Goal: Complete application form

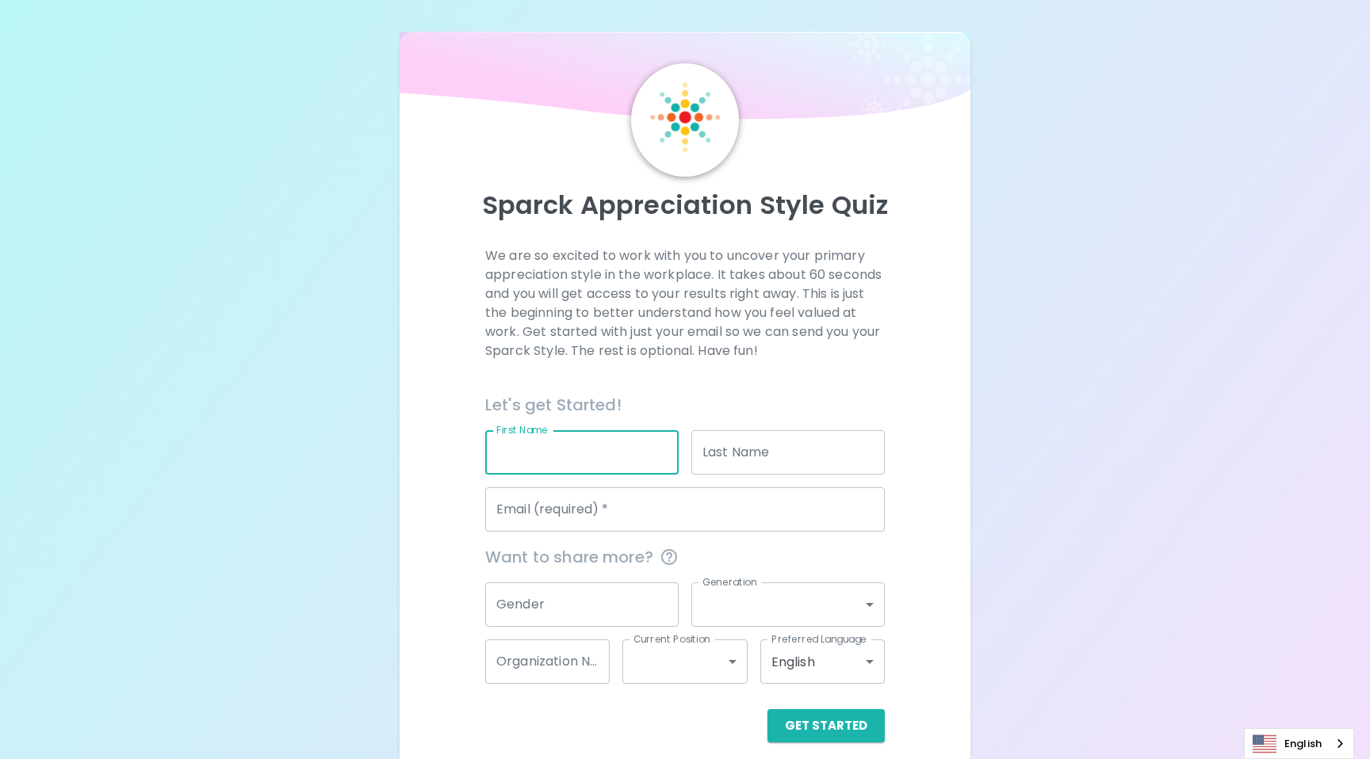
scroll to position [15, 0]
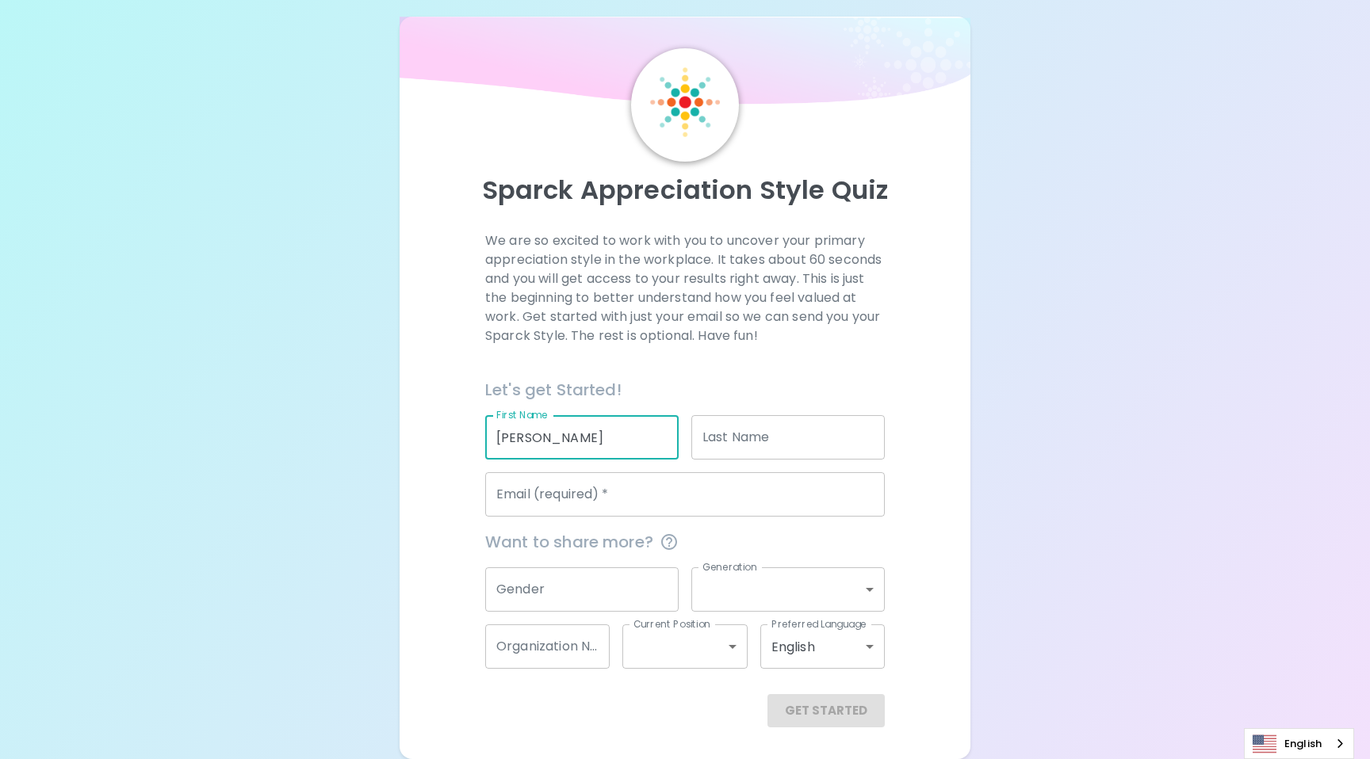
type input "[PERSON_NAME]"
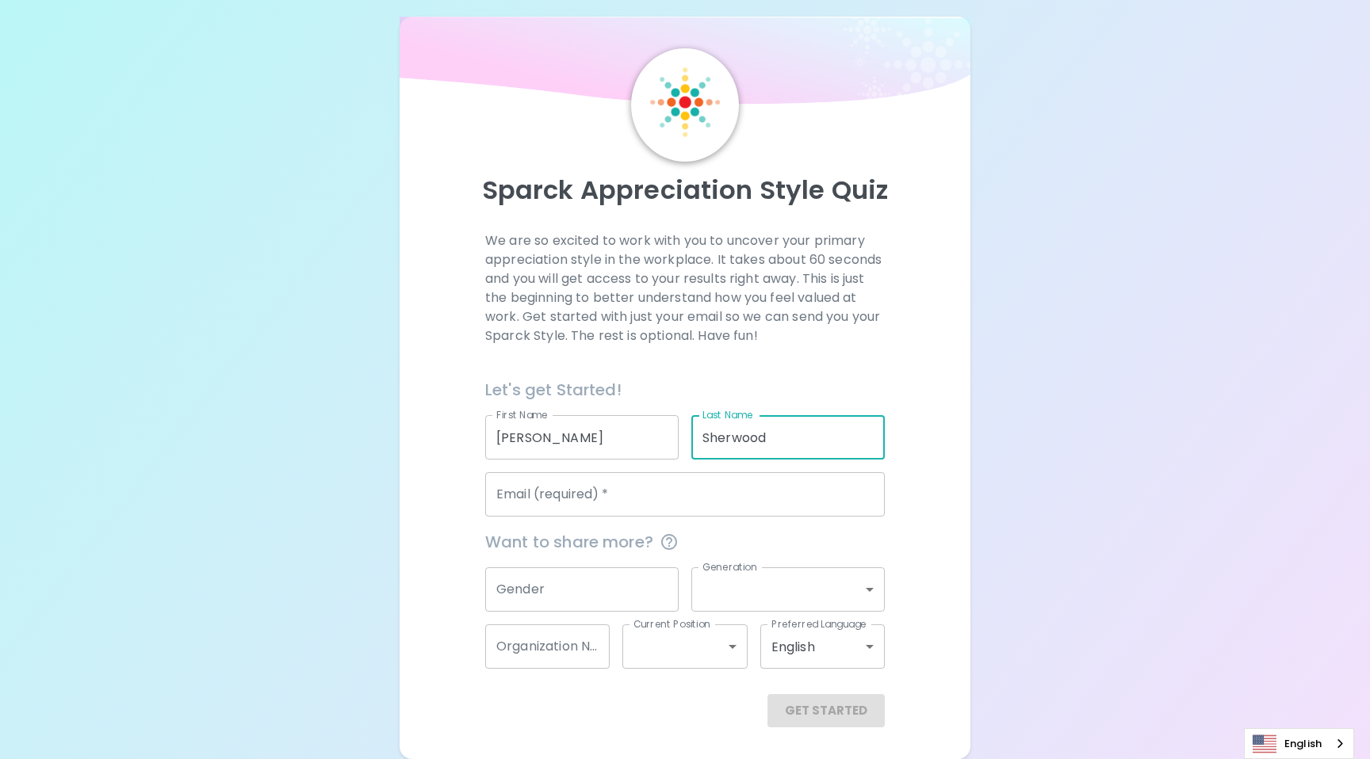
type input "Sherwood"
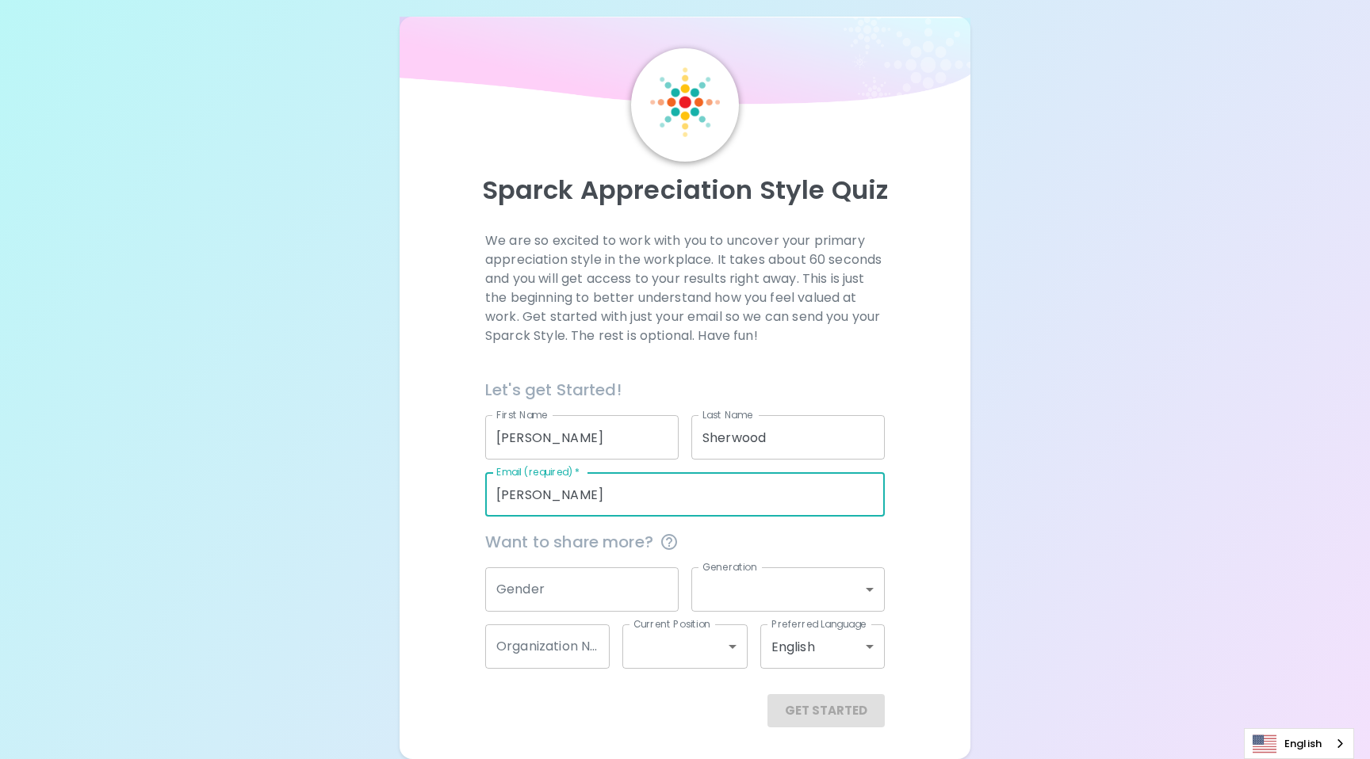
type input "[PERSON_NAME][EMAIL_ADDRESS][PERSON_NAME][DOMAIN_NAME]"
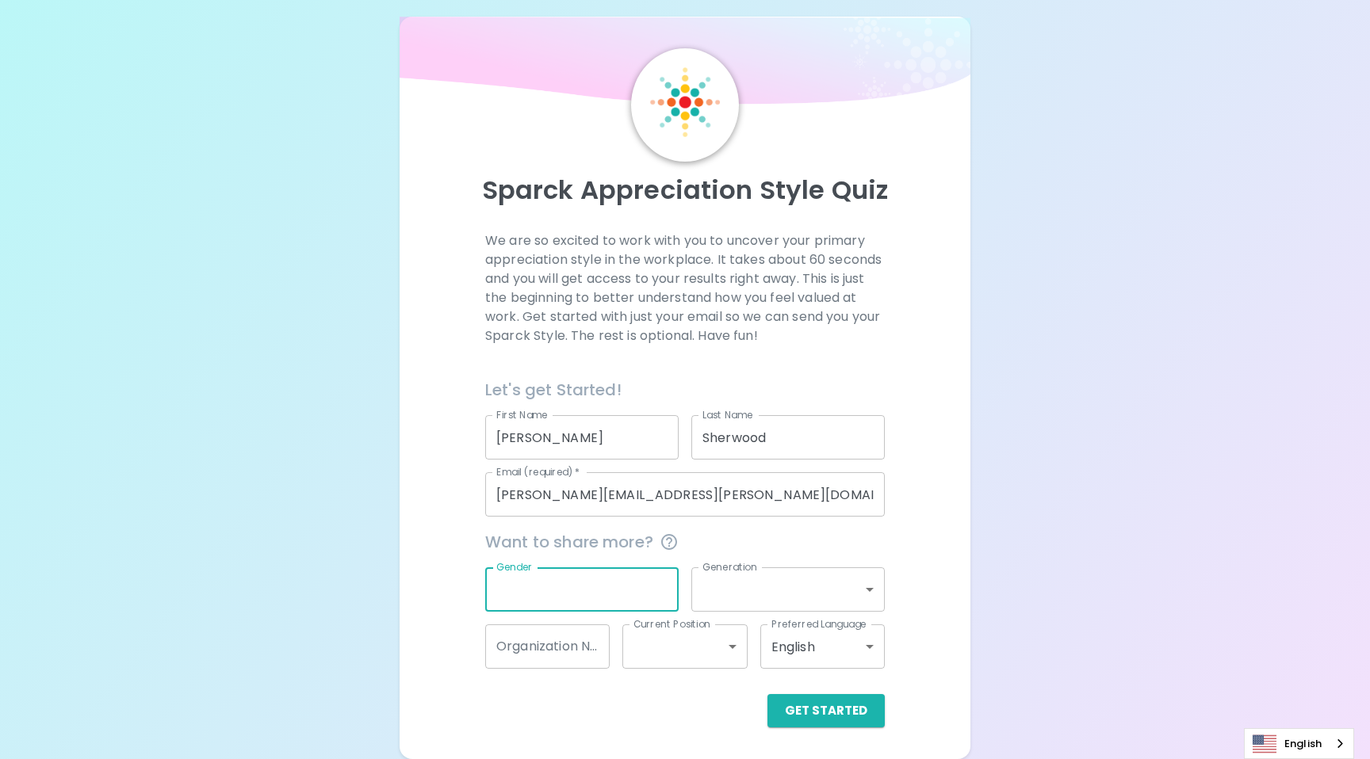
click at [749, 583] on body "Sparck Appreciation Style Quiz We are so excited to work with you to uncover yo…" at bounding box center [685, 372] width 1370 height 774
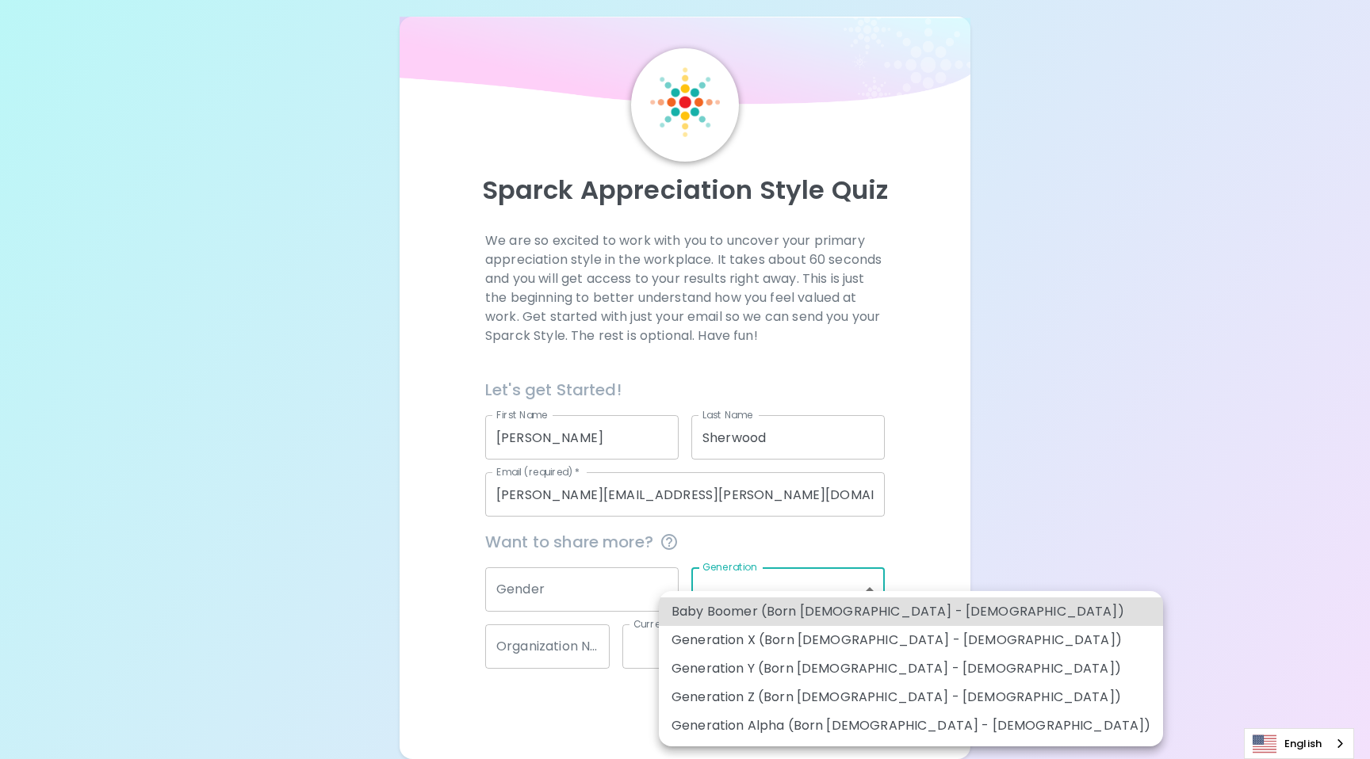
click at [755, 664] on li "Generation Y (Born [DEMOGRAPHIC_DATA] - [DEMOGRAPHIC_DATA])" at bounding box center [911, 669] width 504 height 29
type input "generation_y"
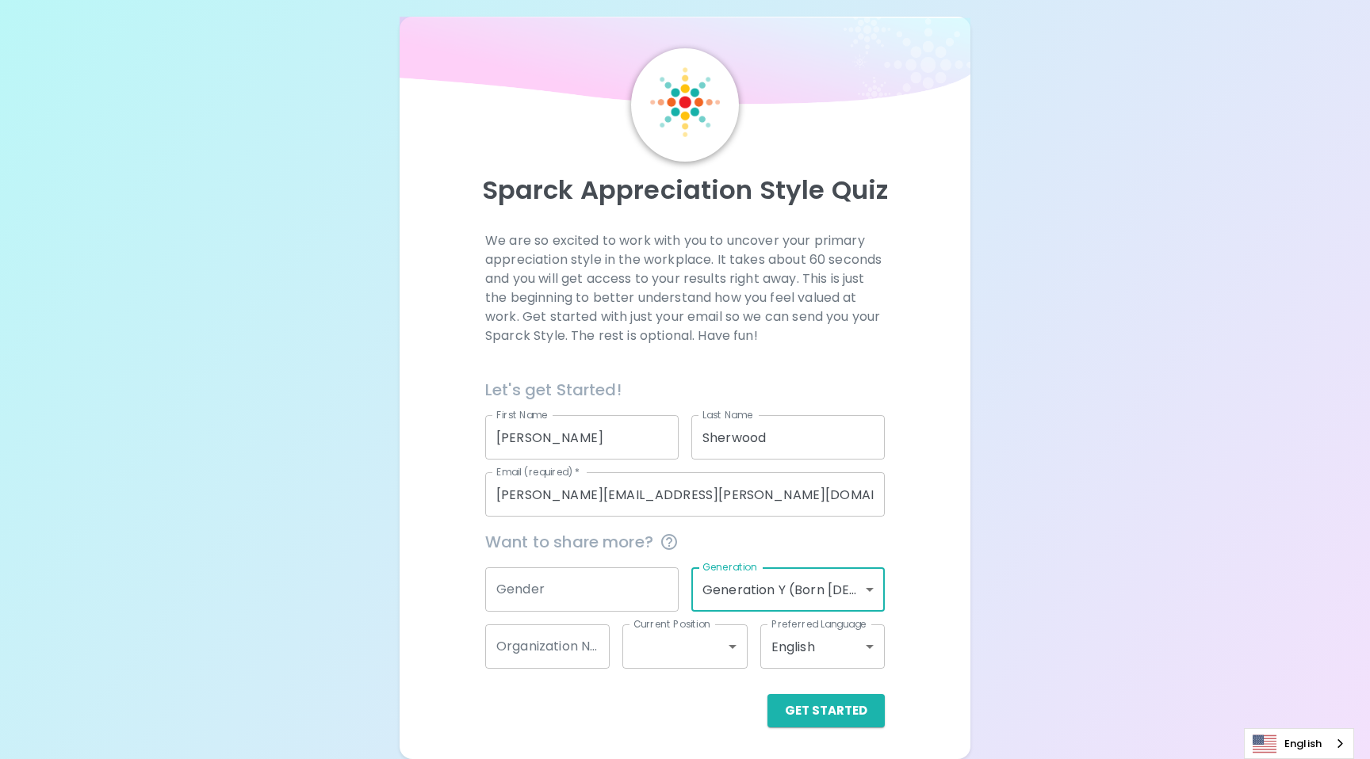
click at [709, 534] on span "Want to share more?" at bounding box center [685, 542] width 400 height 25
click at [709, 641] on body "Sparck Appreciation Style Quiz We are so excited to work with you to uncover yo…" at bounding box center [685, 372] width 1370 height 774
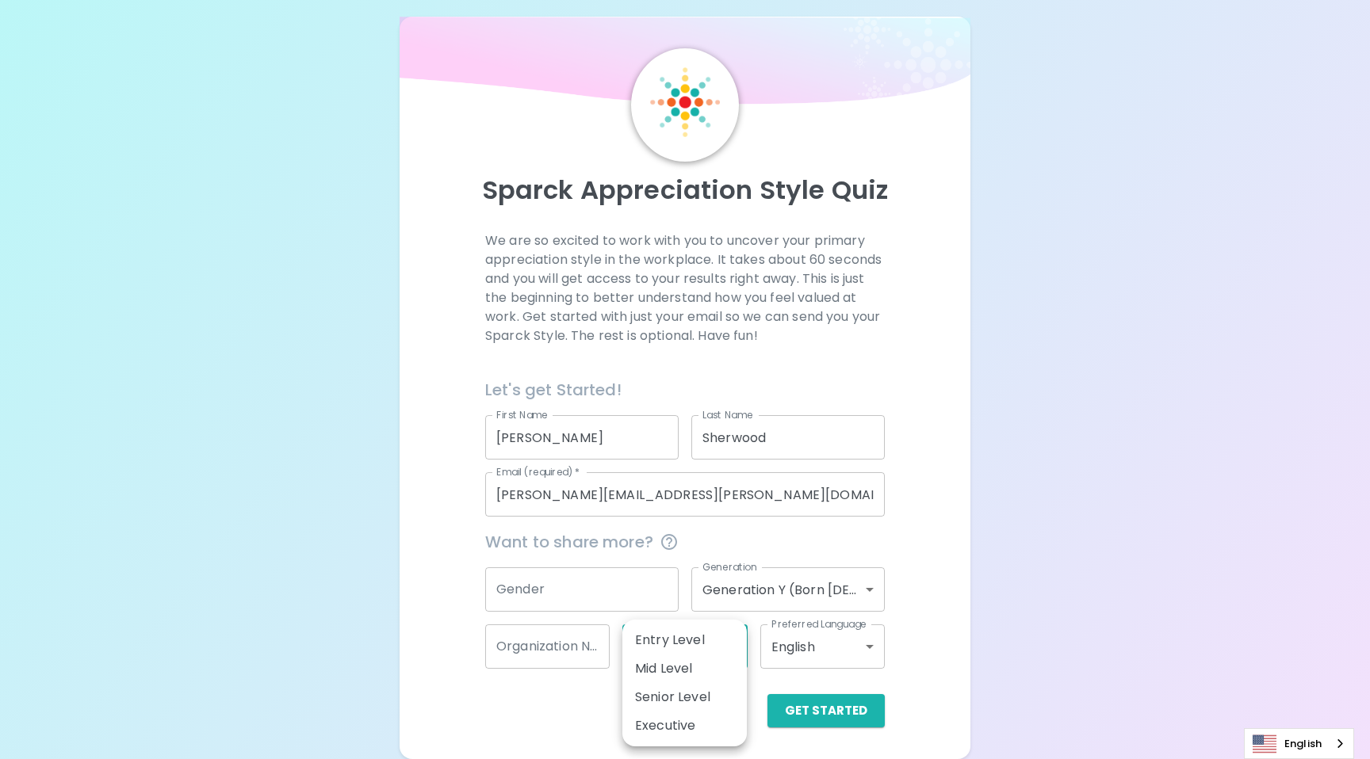
click at [915, 590] on div at bounding box center [685, 379] width 1370 height 759
click at [799, 721] on button "Get Started" at bounding box center [825, 710] width 117 height 33
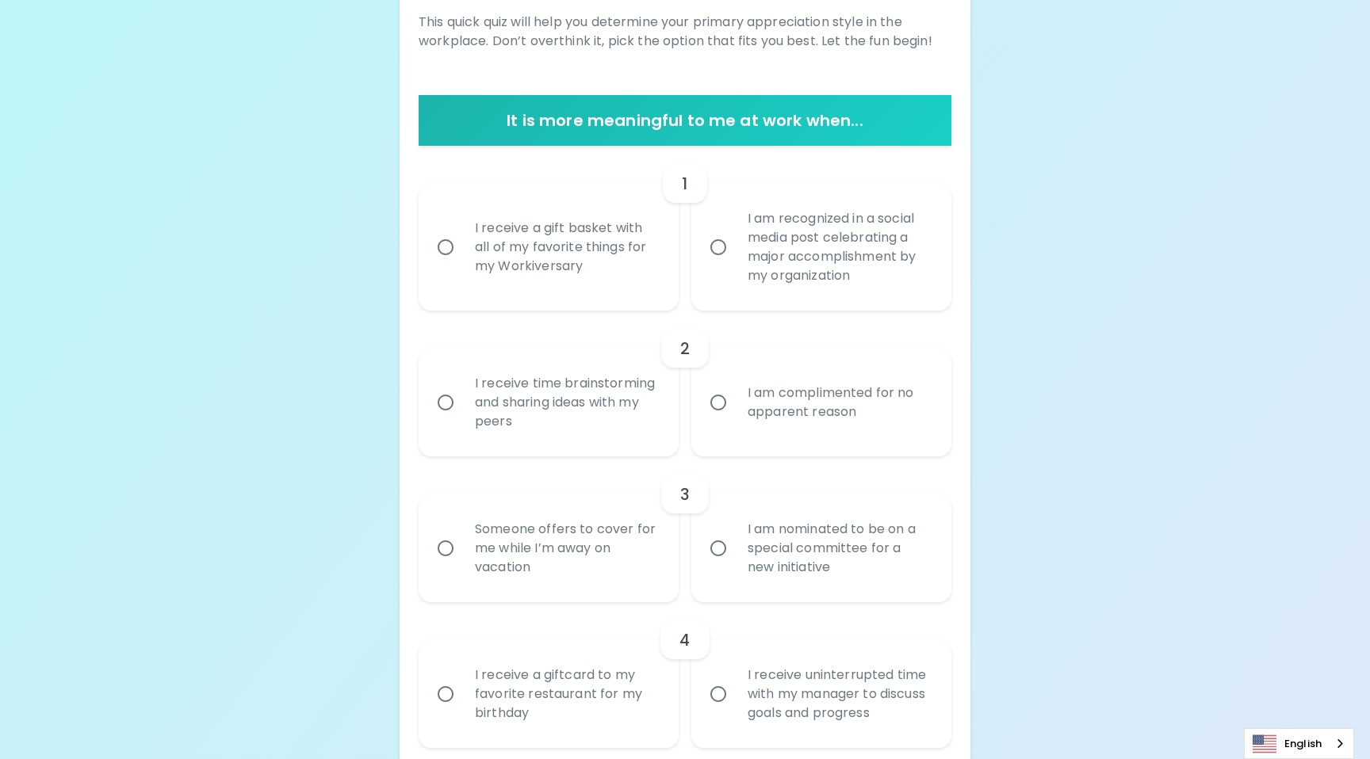
scroll to position [277, 0]
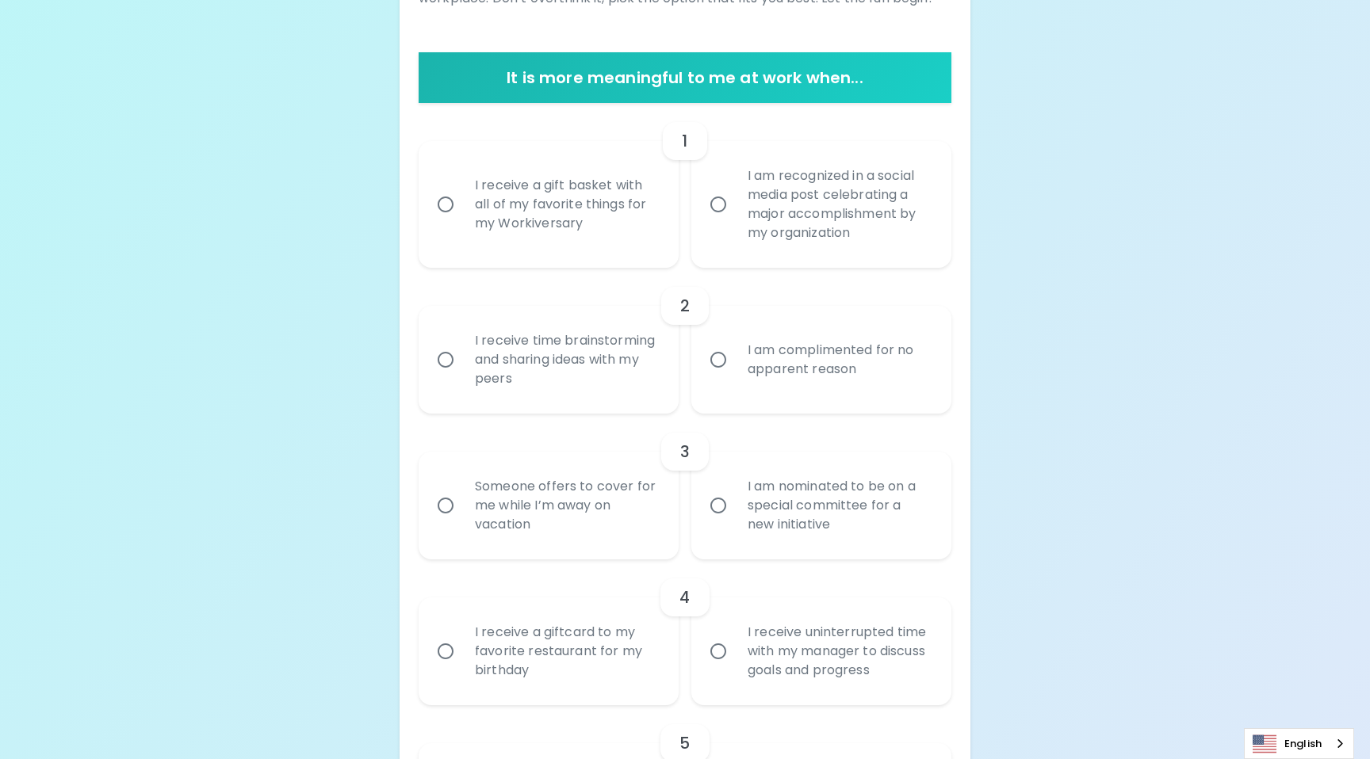
click at [439, 360] on input "I receive time brainstorming and sharing ideas with my peers" at bounding box center [445, 359] width 33 height 33
radio input "true"
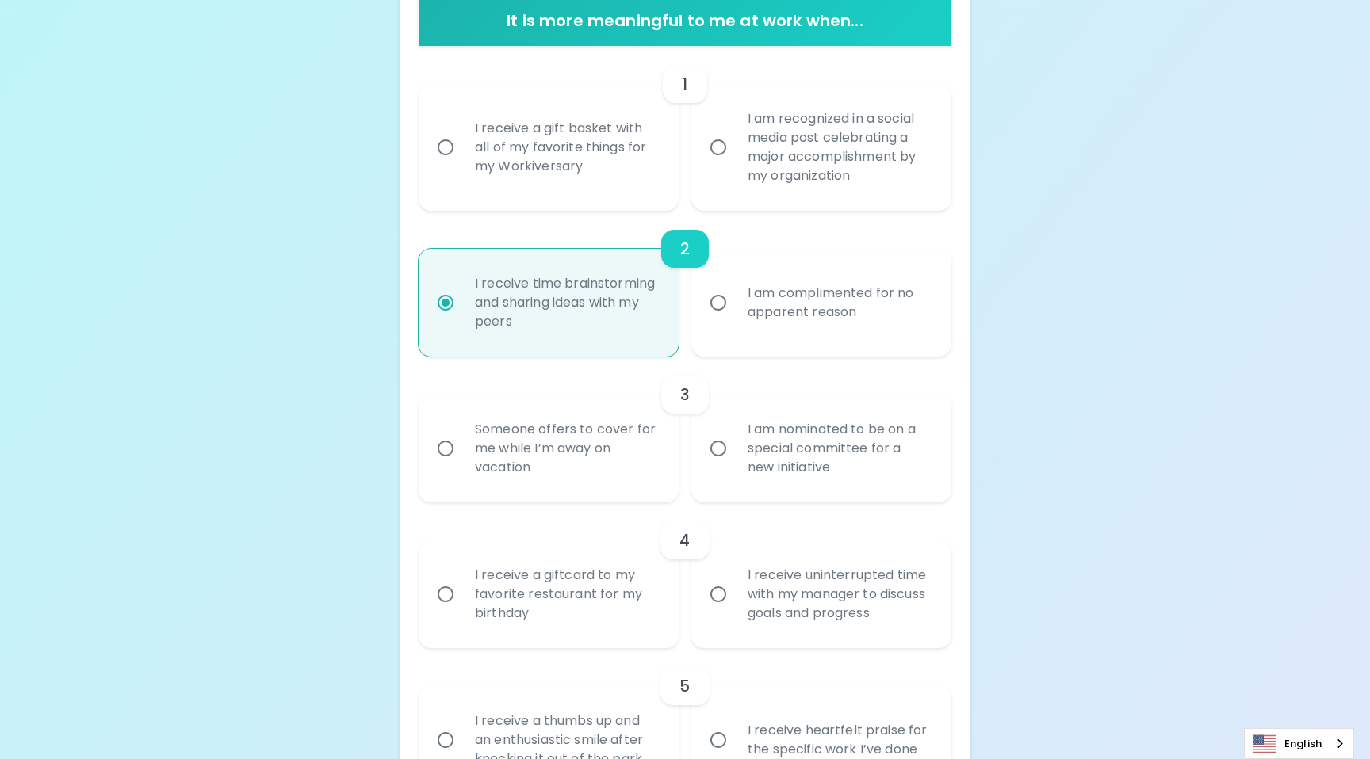
scroll to position [323, 0]
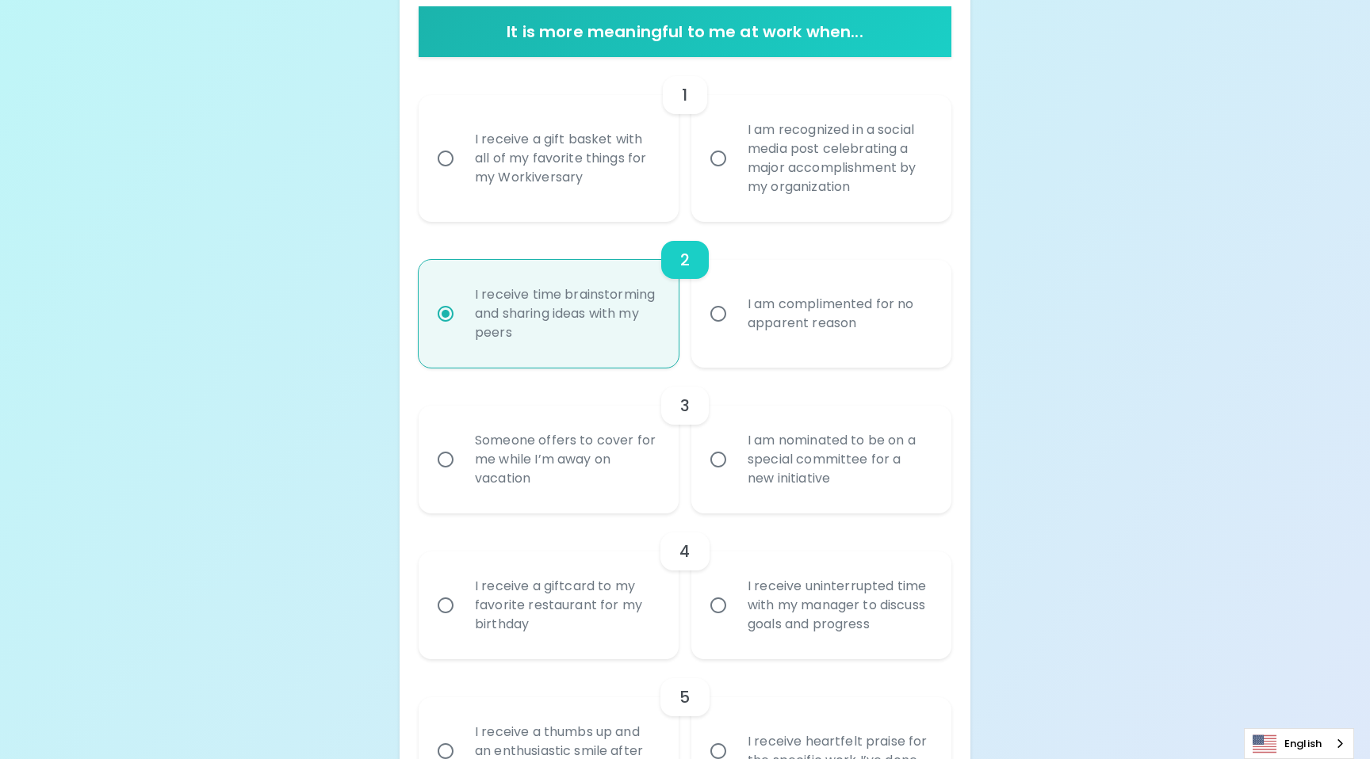
click at [720, 453] on input "I am nominated to be on a special committee for a new initiative" at bounding box center [718, 459] width 33 height 33
radio input "false"
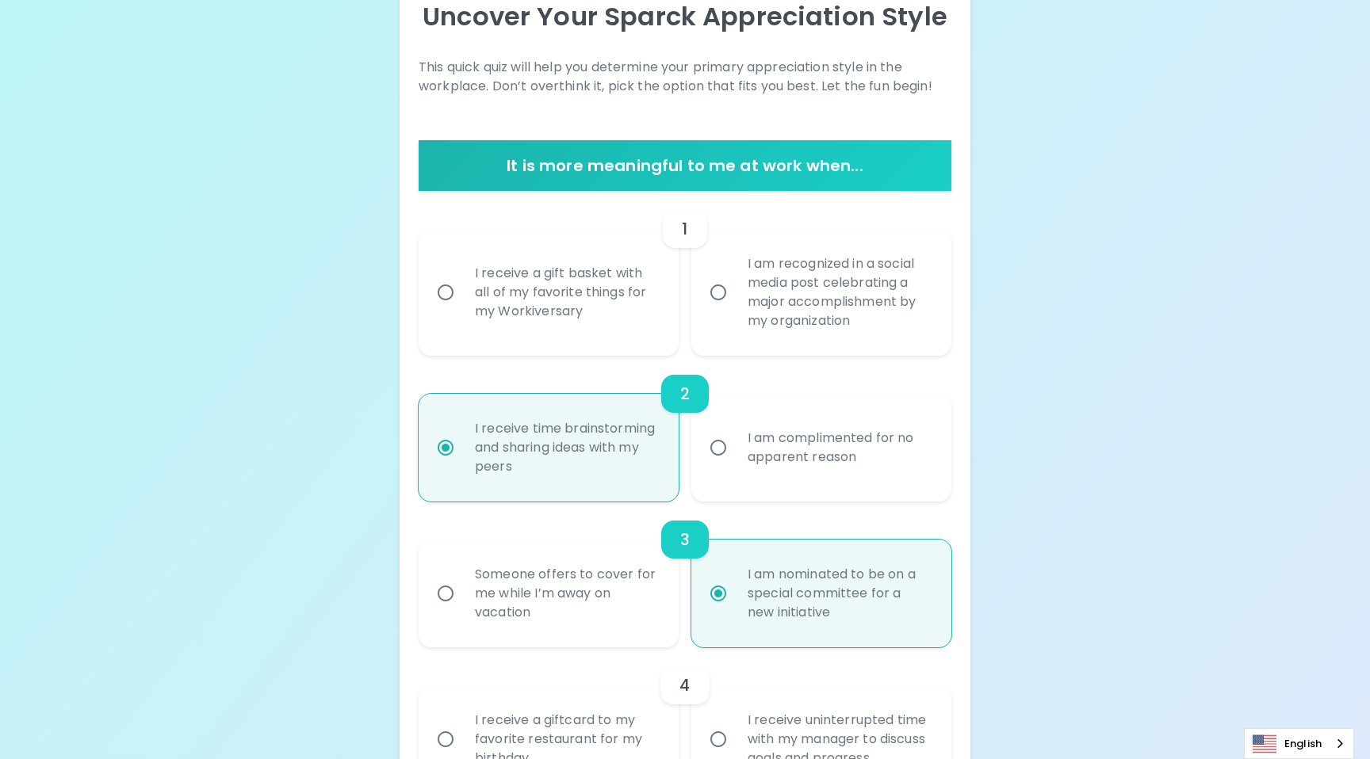
scroll to position [188, 0]
click at [720, 289] on input "I am recognized in a social media post celebrating a major accomplishment by my…" at bounding box center [718, 293] width 33 height 33
radio input "false"
radio input "true"
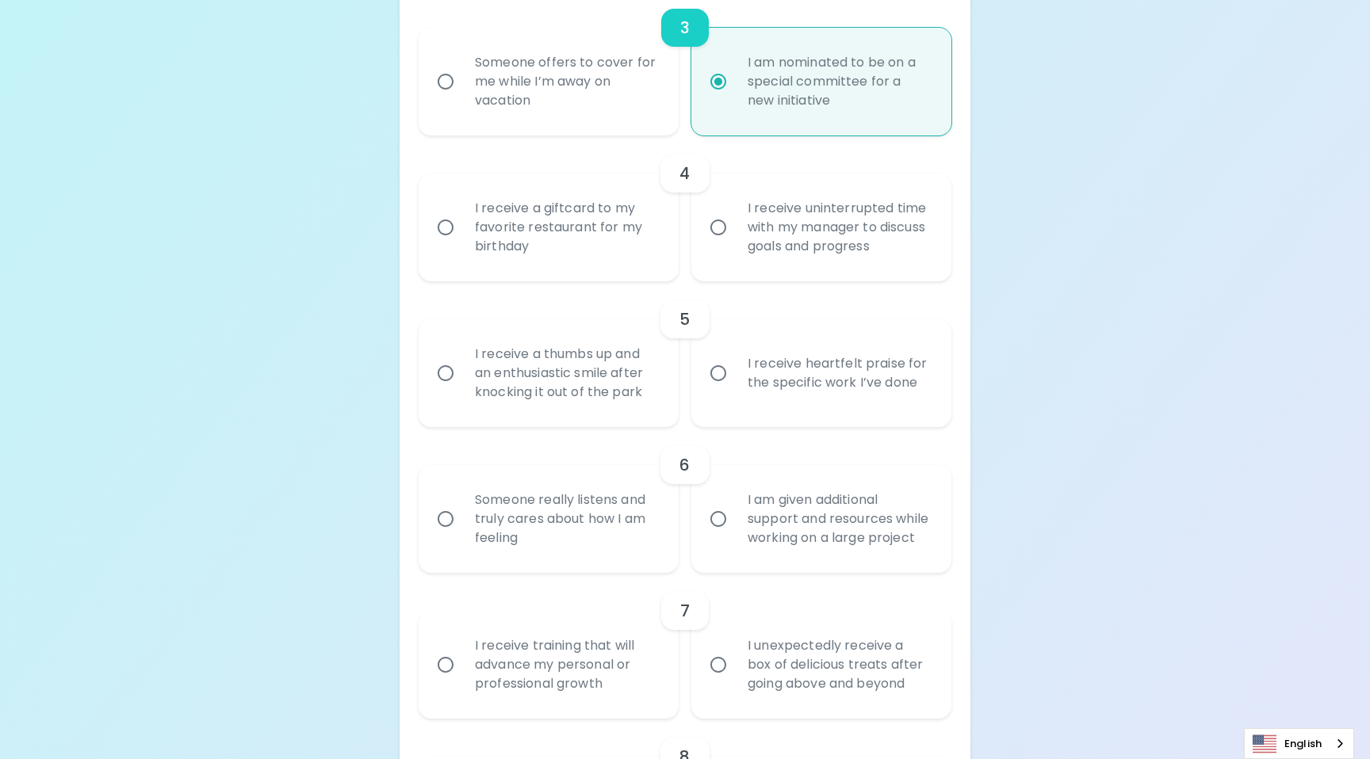
scroll to position [695, 0]
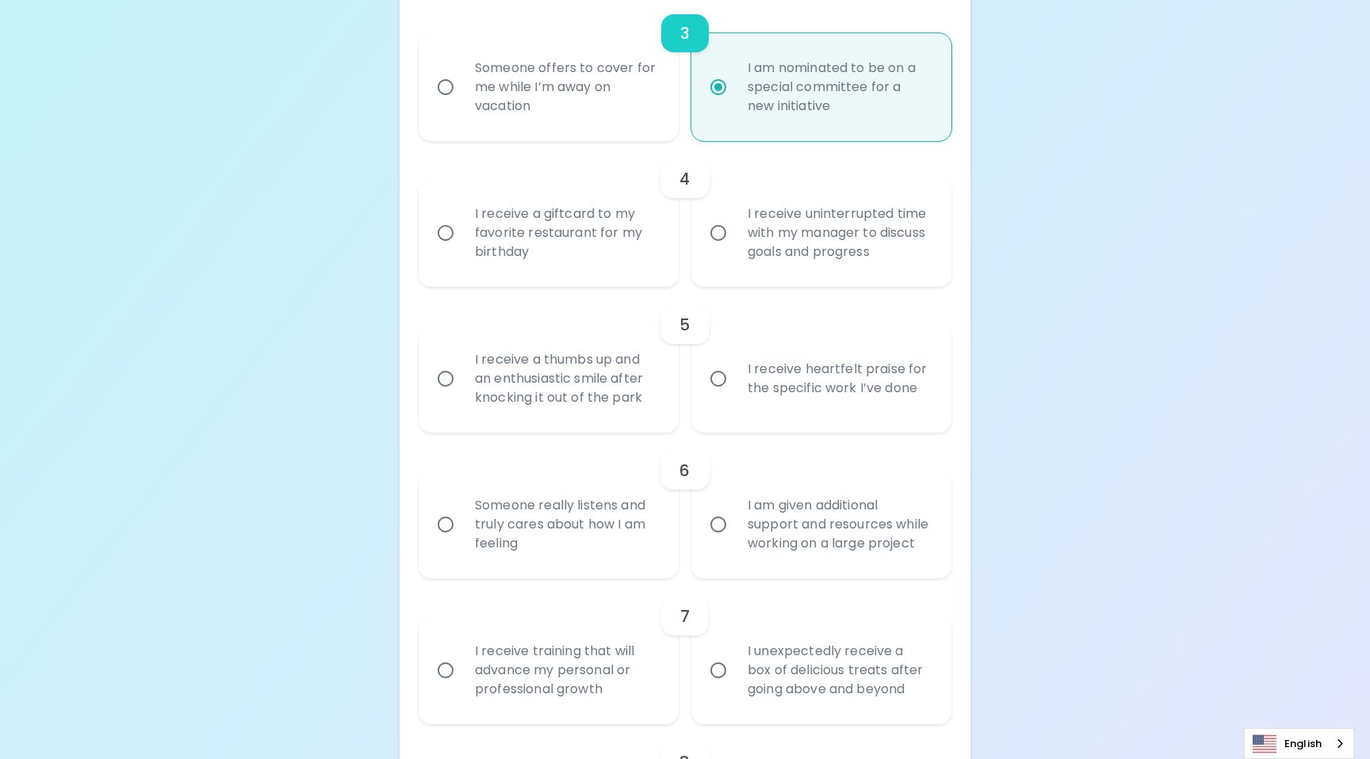
radio input "true"
click at [777, 377] on div "I receive heartfelt praise for the specific work I’ve done" at bounding box center [839, 379] width 208 height 76
click at [735, 377] on input "I receive heartfelt praise for the specific work I’ve done" at bounding box center [718, 378] width 33 height 33
radio input "false"
radio input "true"
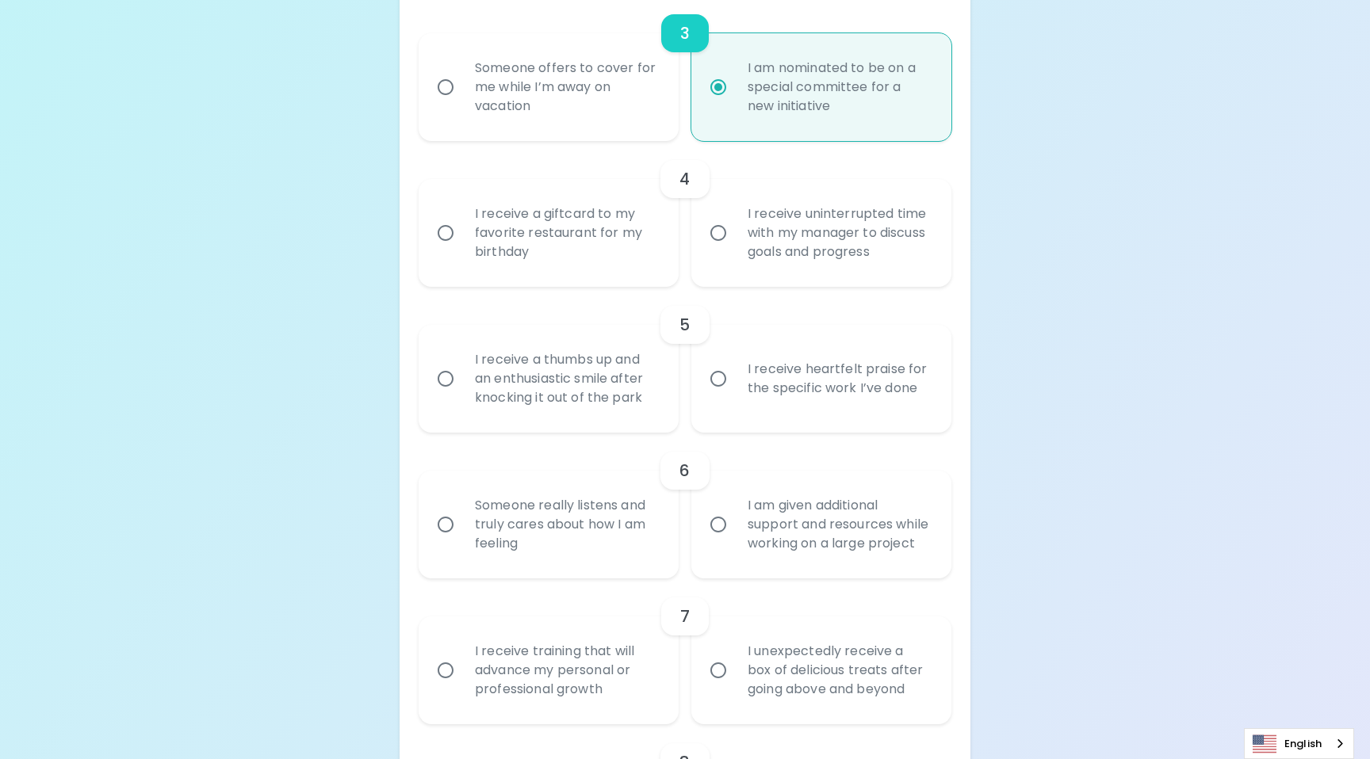
radio input "false"
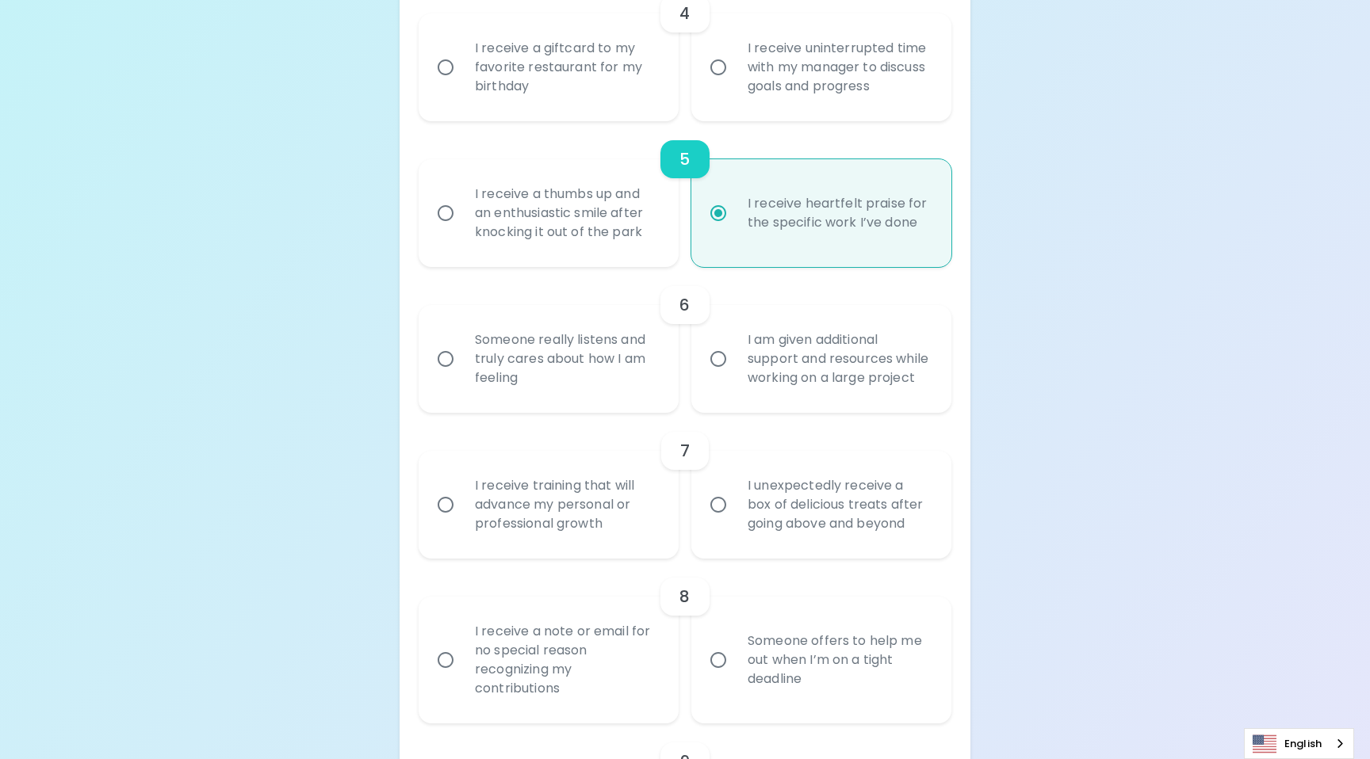
scroll to position [866, 0]
click at [519, 355] on div "Someone really listens and truly cares about how I am feeling" at bounding box center [566, 354] width 208 height 95
click at [462, 355] on input "Someone really listens and truly cares about how I am feeling" at bounding box center [445, 354] width 33 height 33
radio input "false"
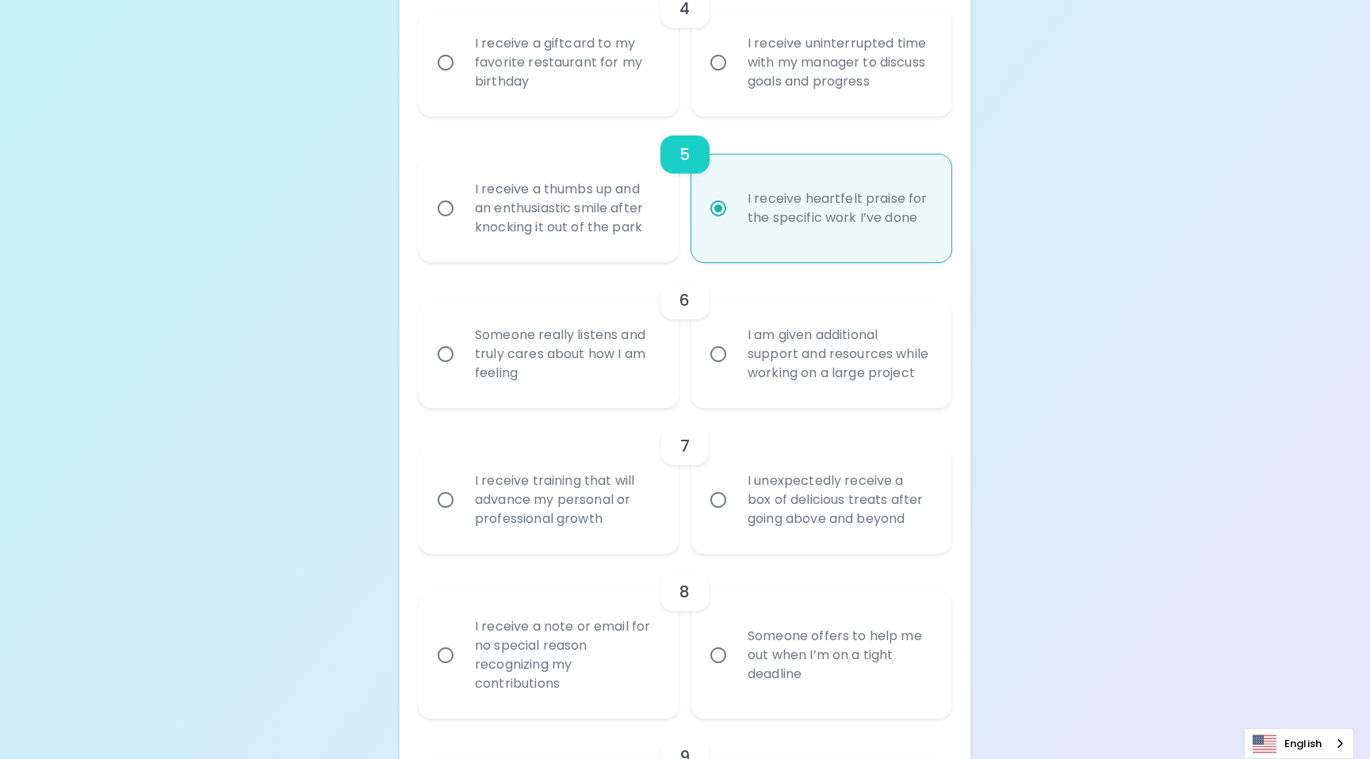
radio input "true"
radio input "false"
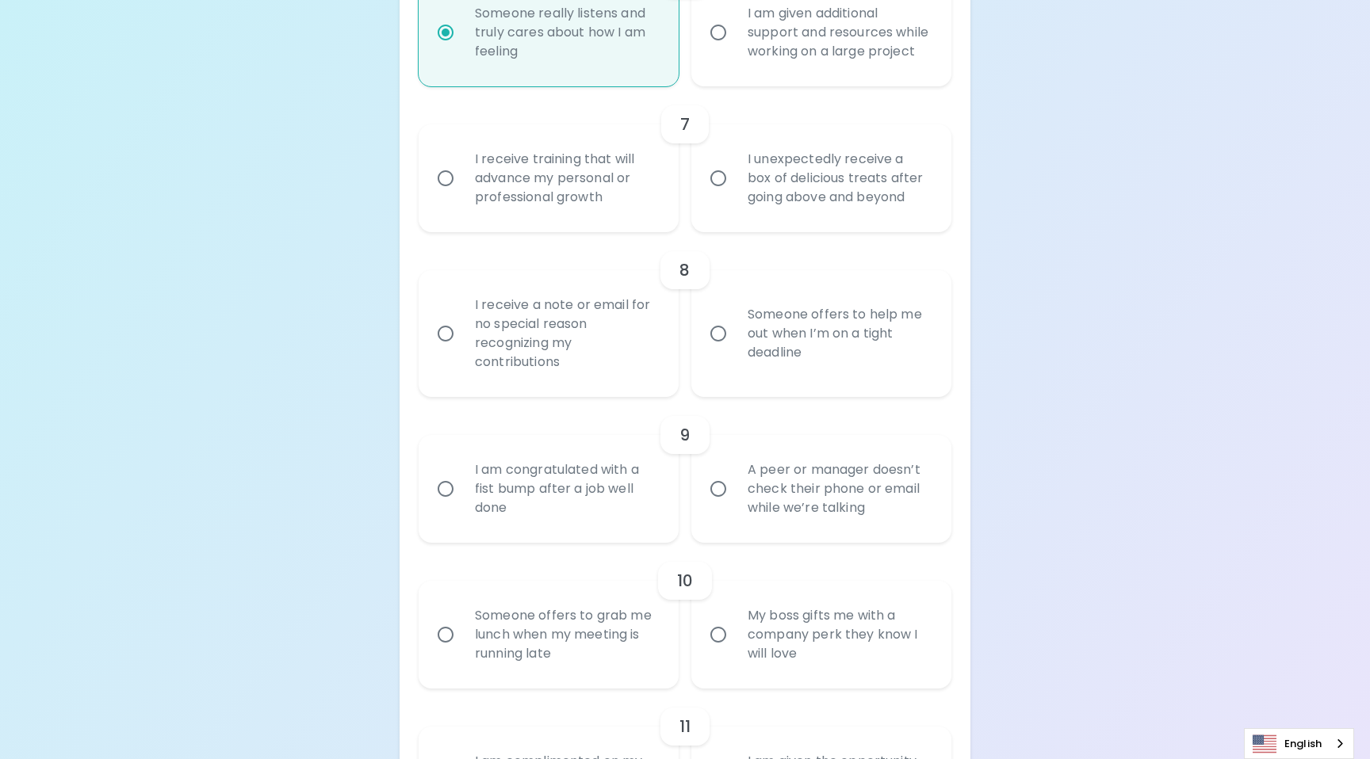
scroll to position [1213, 0]
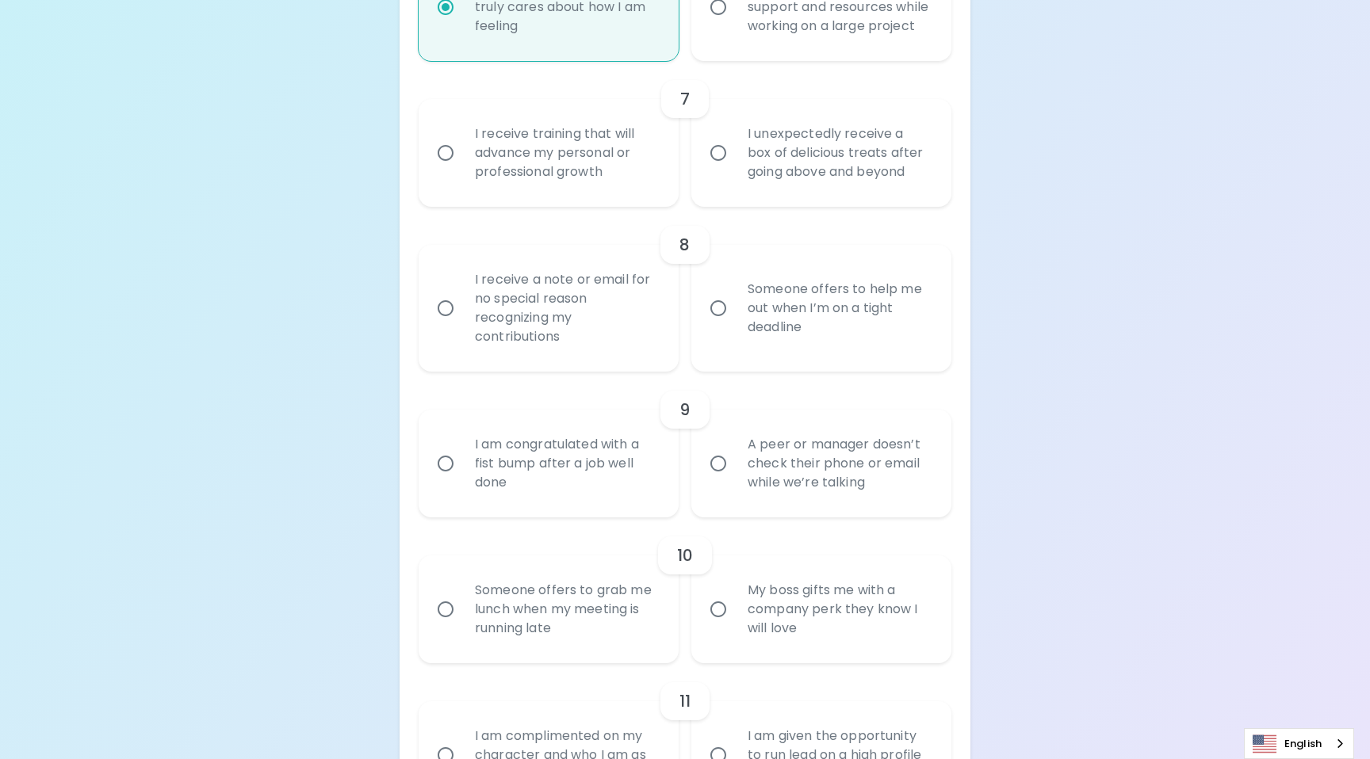
click at [549, 331] on div "I receive a note or email for no special reason recognizing my contributions" at bounding box center [566, 308] width 208 height 114
click at [462, 325] on input "I receive a note or email for no special reason recognizing my contributions" at bounding box center [445, 308] width 33 height 33
radio input "false"
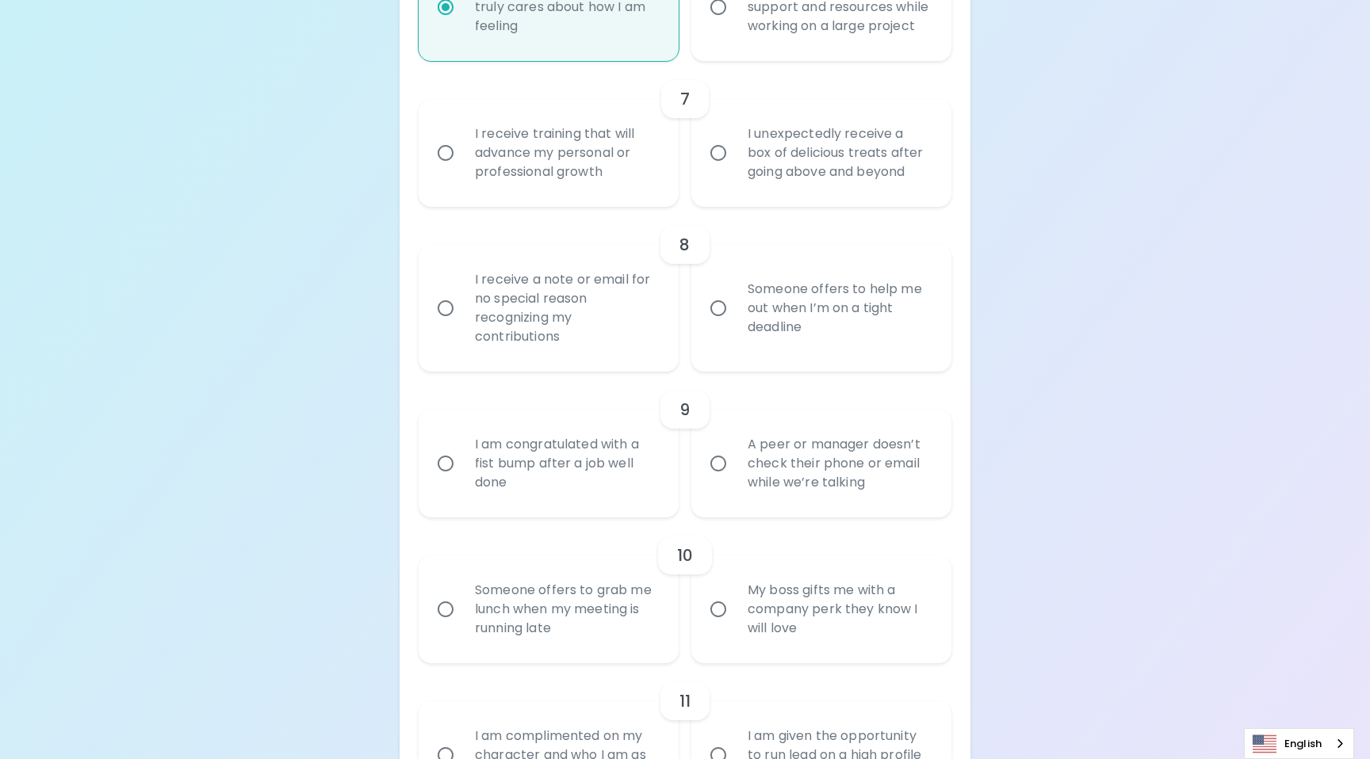
radio input "true"
radio input "false"
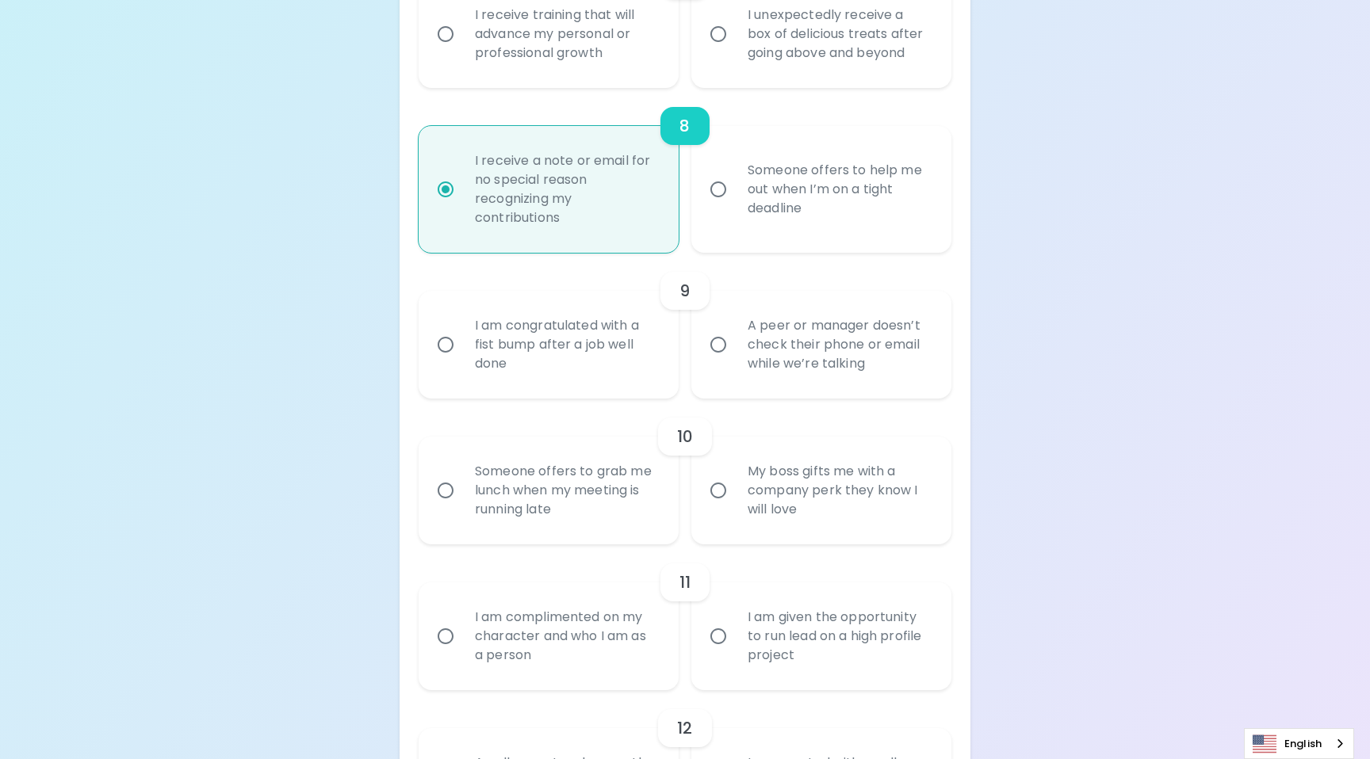
scroll to position [1340, 0]
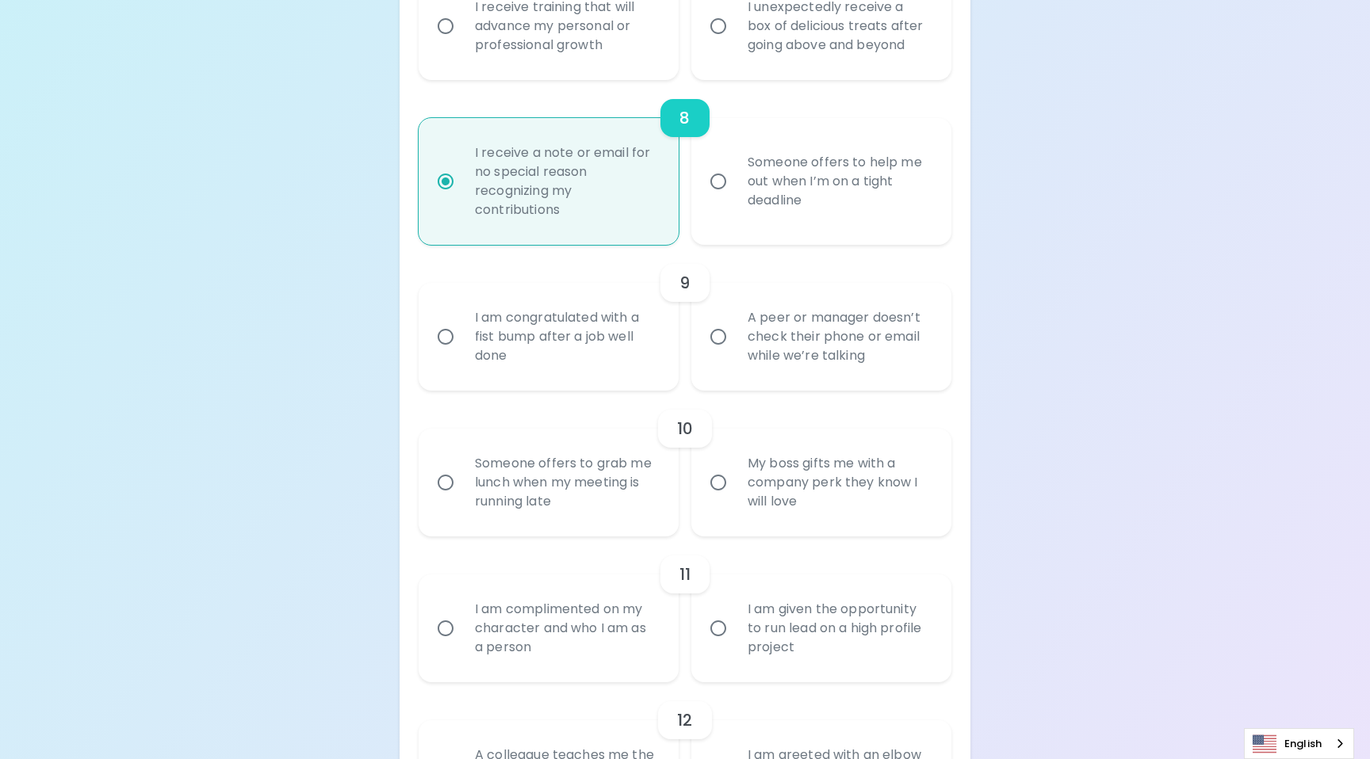
click at [578, 344] on div "I am congratulated with a fist bump after a job well done" at bounding box center [566, 336] width 208 height 95
click at [462, 344] on input "I am congratulated with a fist bump after a job well done" at bounding box center [445, 336] width 33 height 33
radio input "false"
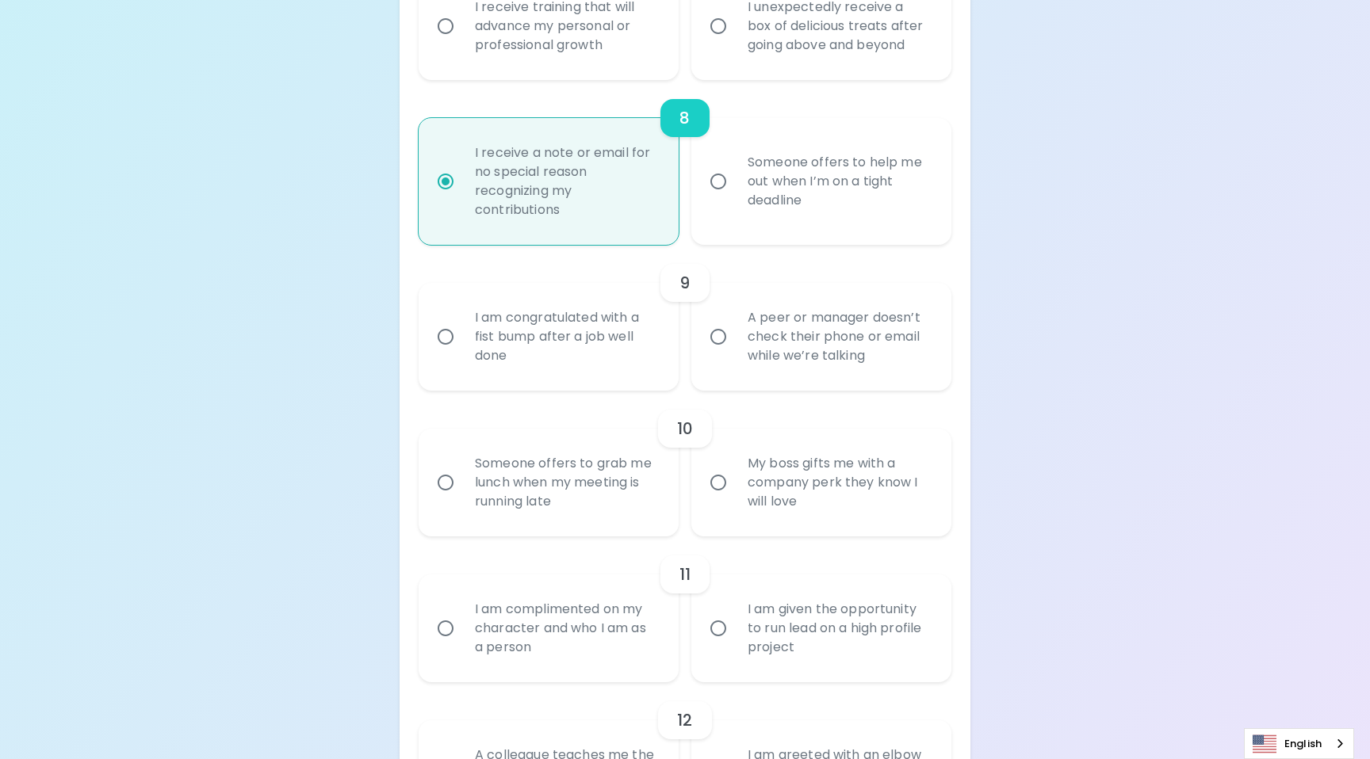
radio input "false"
radio input "true"
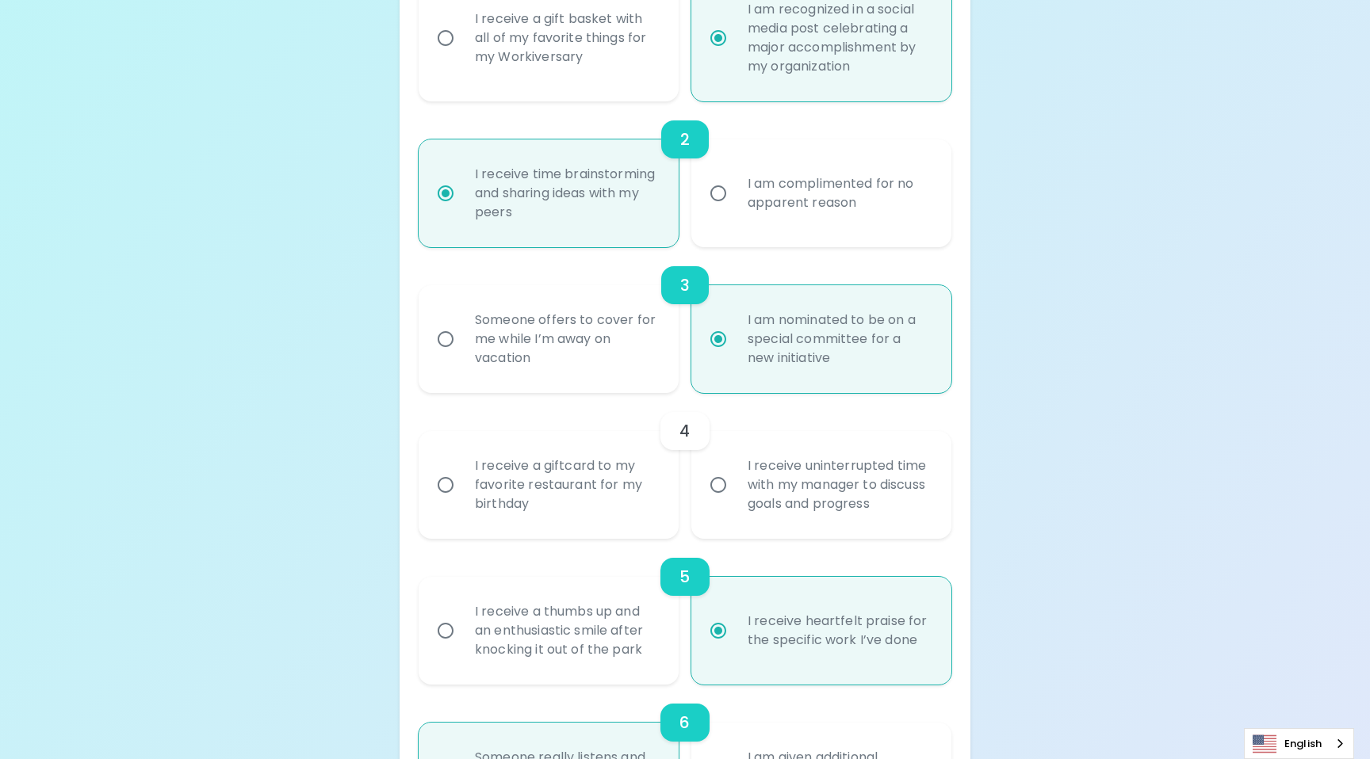
scroll to position [667, 0]
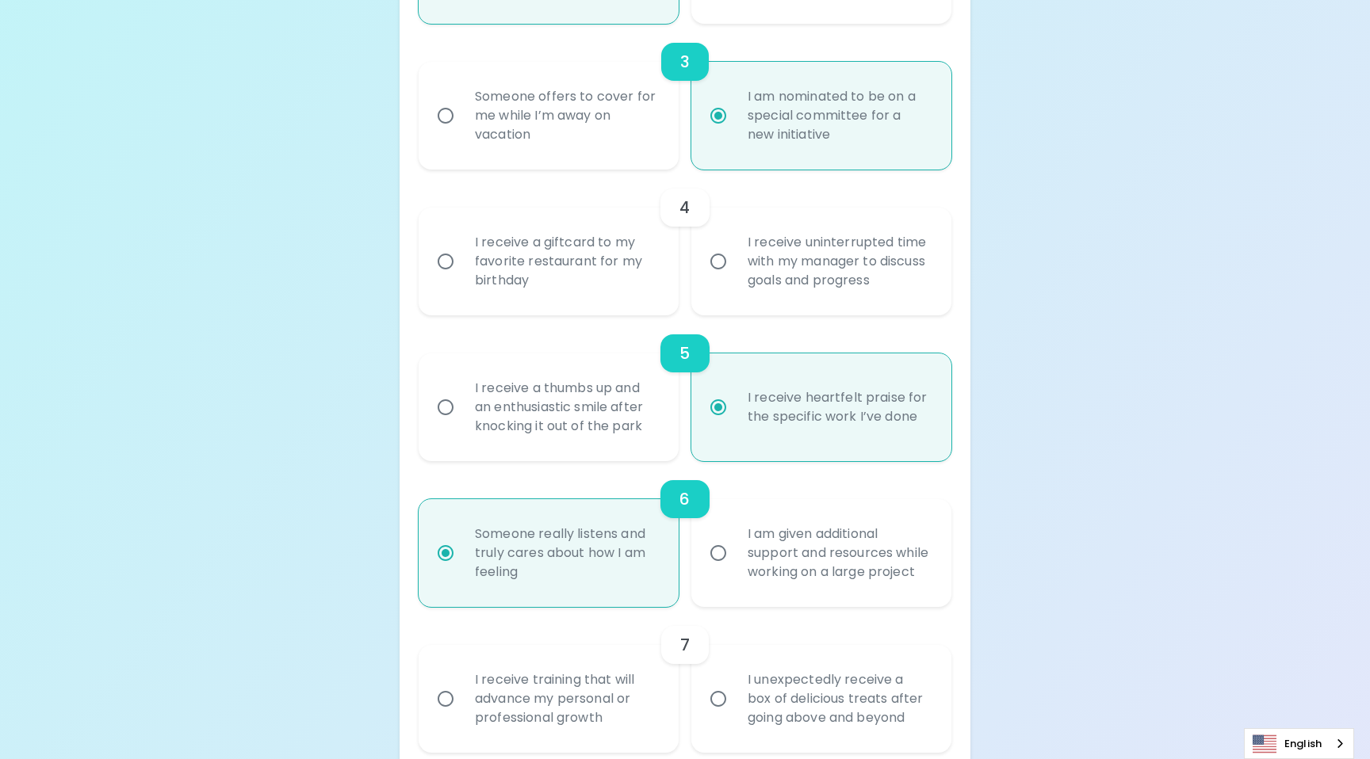
click at [1150, 103] on div "Uncover Your Sparck Appreciation Style This quick quiz will help you determine …" at bounding box center [685, 703] width 1370 height 2740
radio input "true"
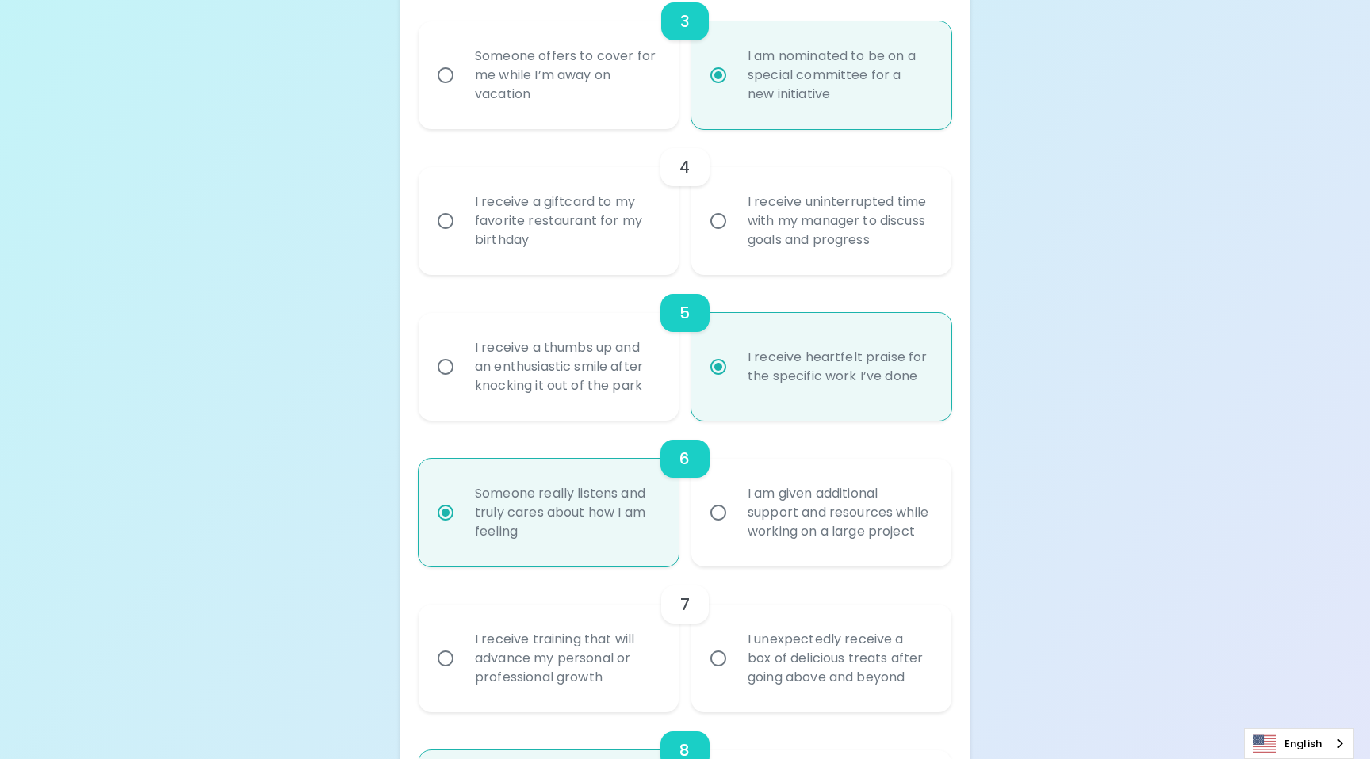
scroll to position [717, 0]
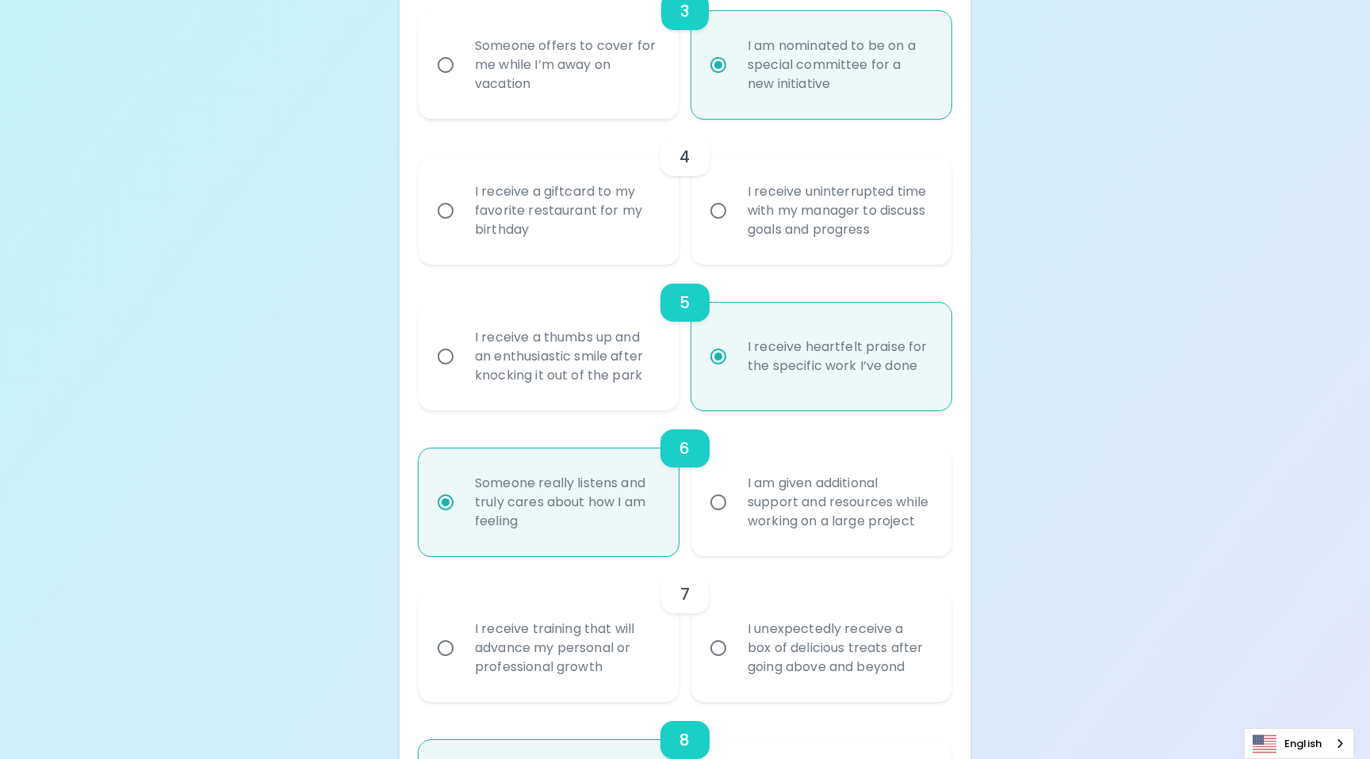
click at [611, 229] on div "I receive a giftcard to my favorite restaurant for my birthday" at bounding box center [566, 210] width 208 height 95
click at [462, 228] on input "I receive a giftcard to my favorite restaurant for my birthday" at bounding box center [445, 210] width 33 height 33
radio input "false"
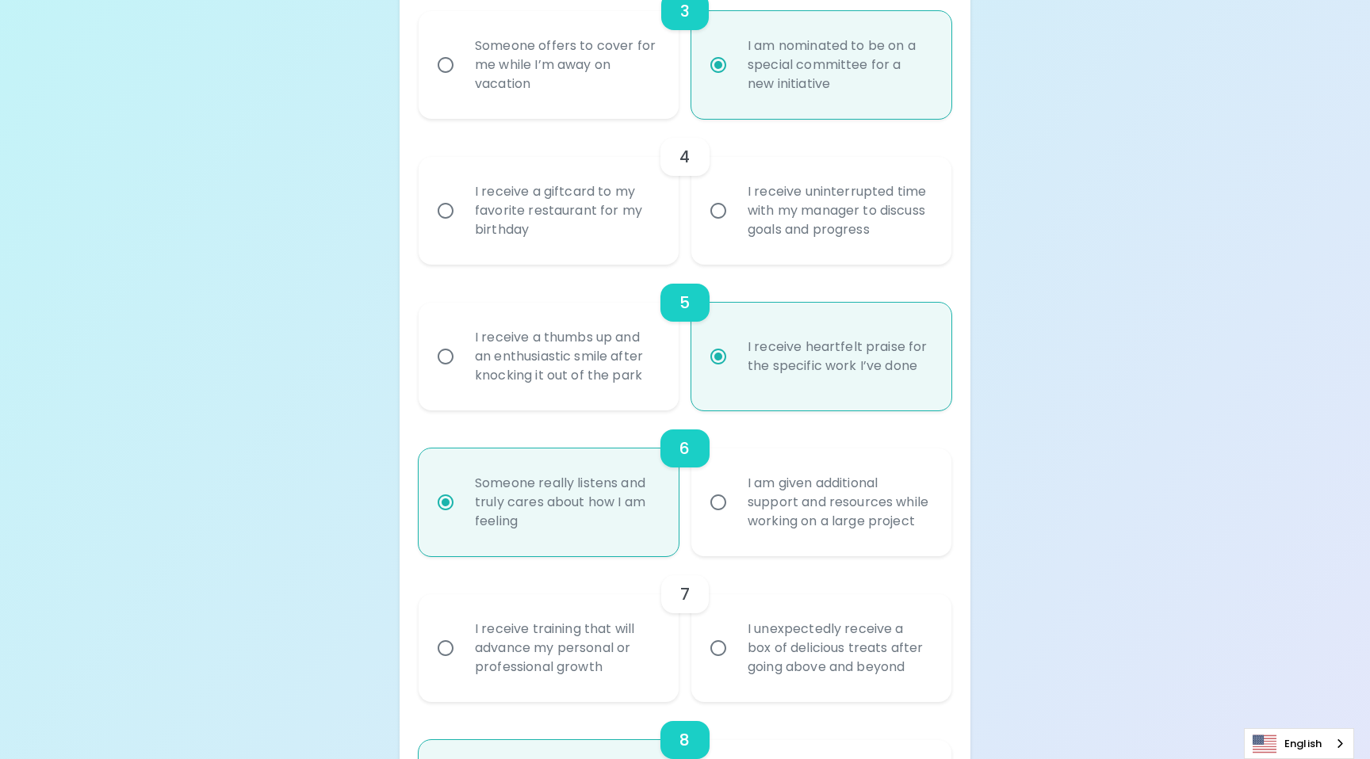
radio input "false"
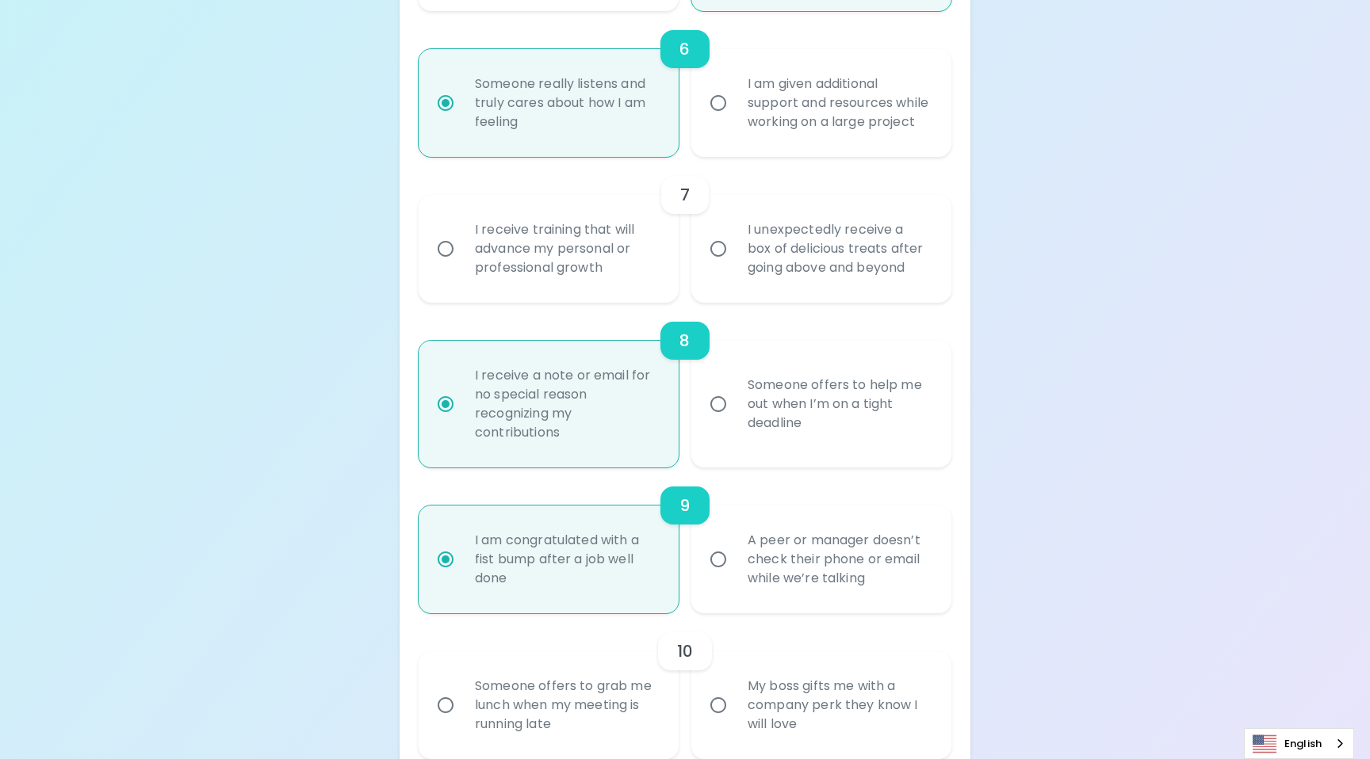
scroll to position [1131, 0]
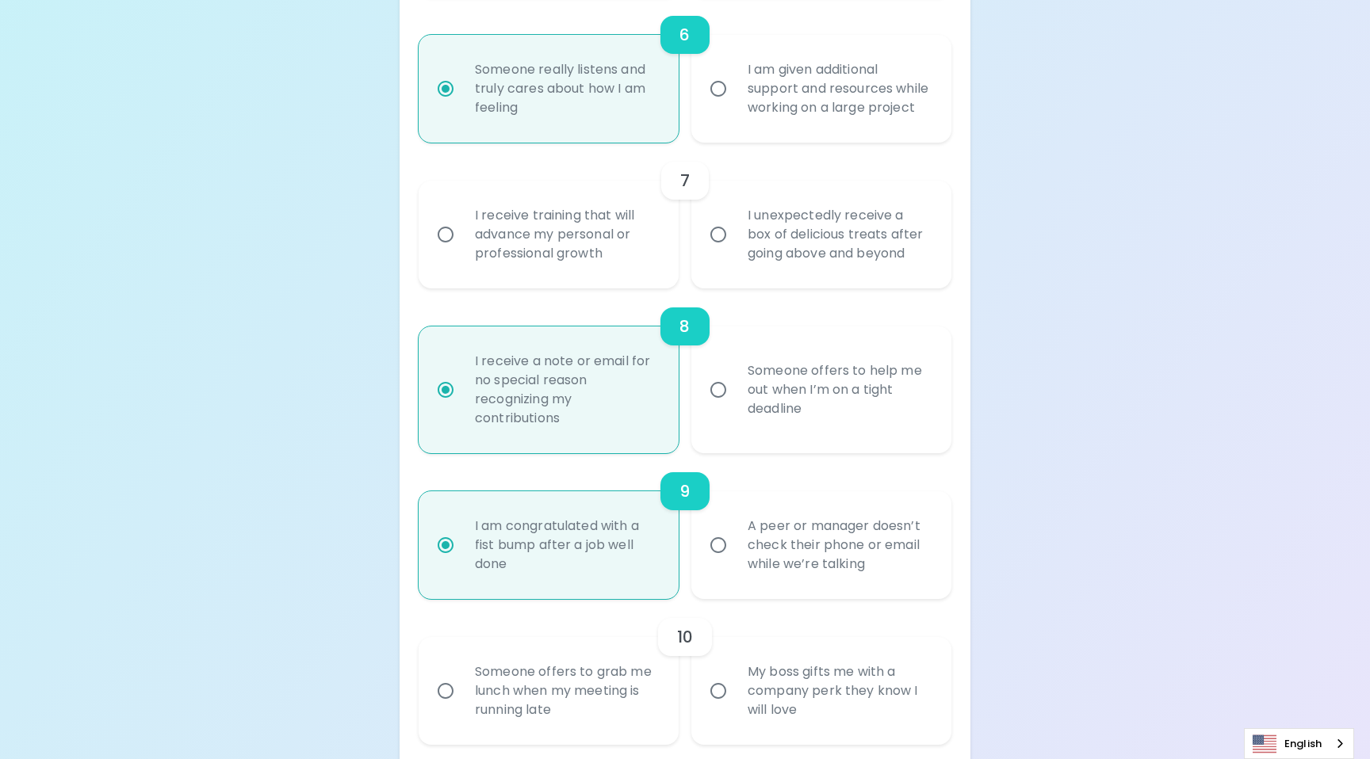
click at [599, 254] on div "I receive training that will advance my personal or professional growth" at bounding box center [566, 234] width 208 height 95
click at [462, 251] on input "I receive training that will advance my personal or professional growth" at bounding box center [445, 234] width 33 height 33
radio input "false"
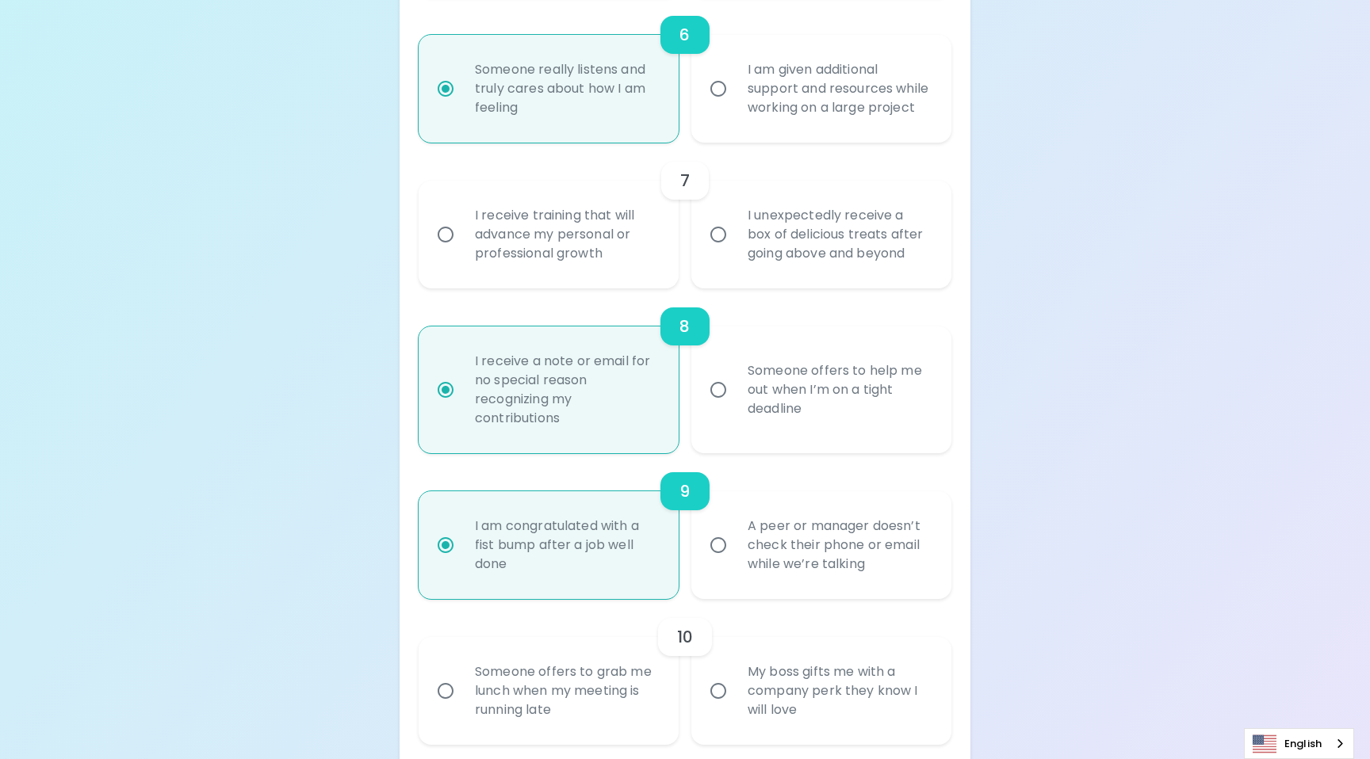
radio input "false"
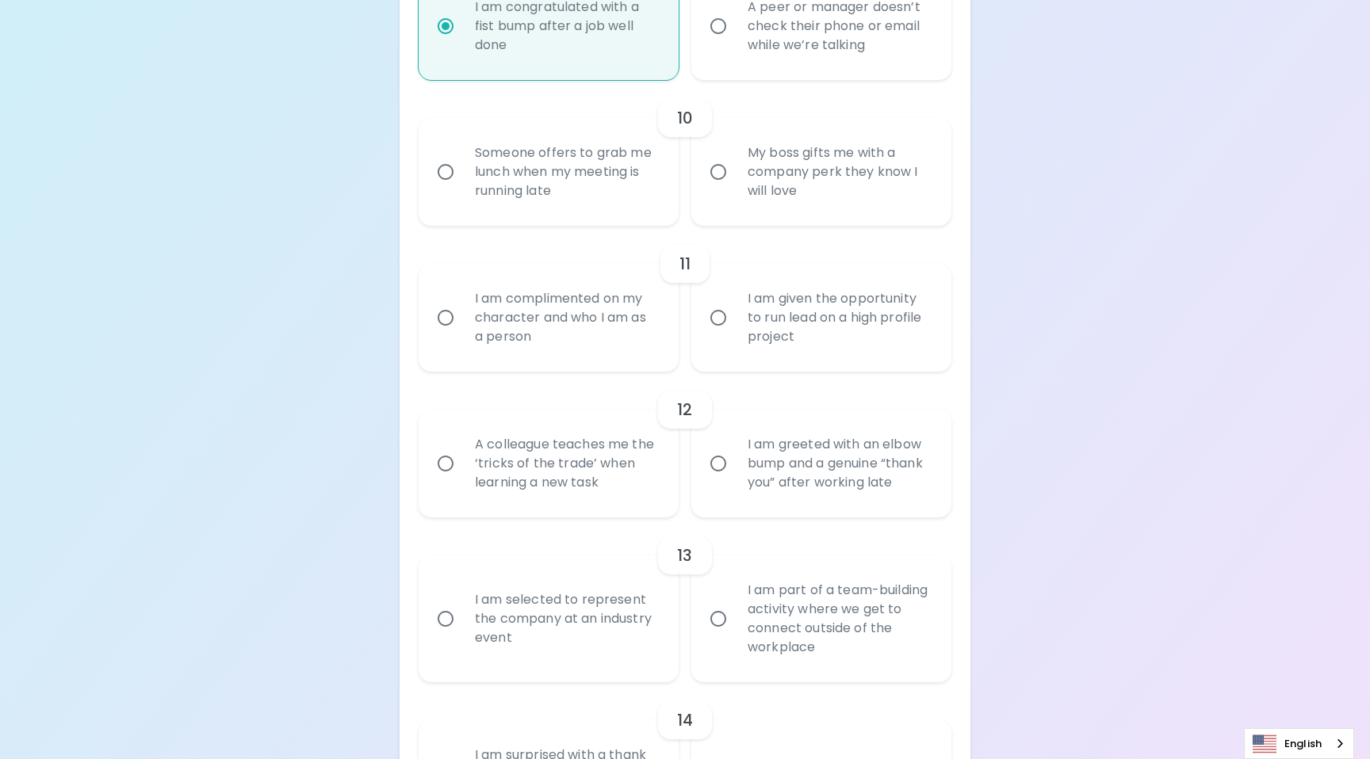
scroll to position [1669, 0]
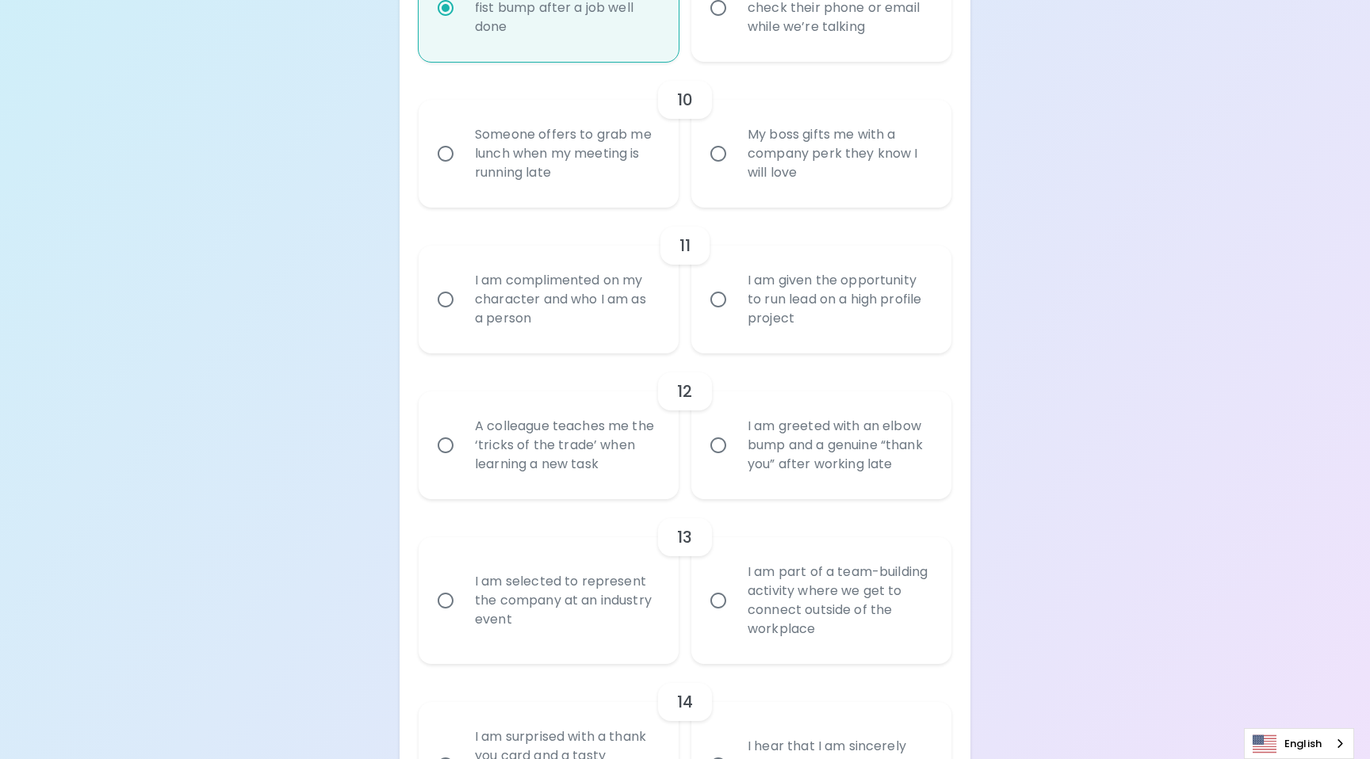
click at [774, 168] on div "My boss gifts me with a company perk they know I will love" at bounding box center [839, 153] width 208 height 95
click at [735, 168] on input "My boss gifts me with a company perk they know I will love" at bounding box center [718, 153] width 33 height 33
radio input "false"
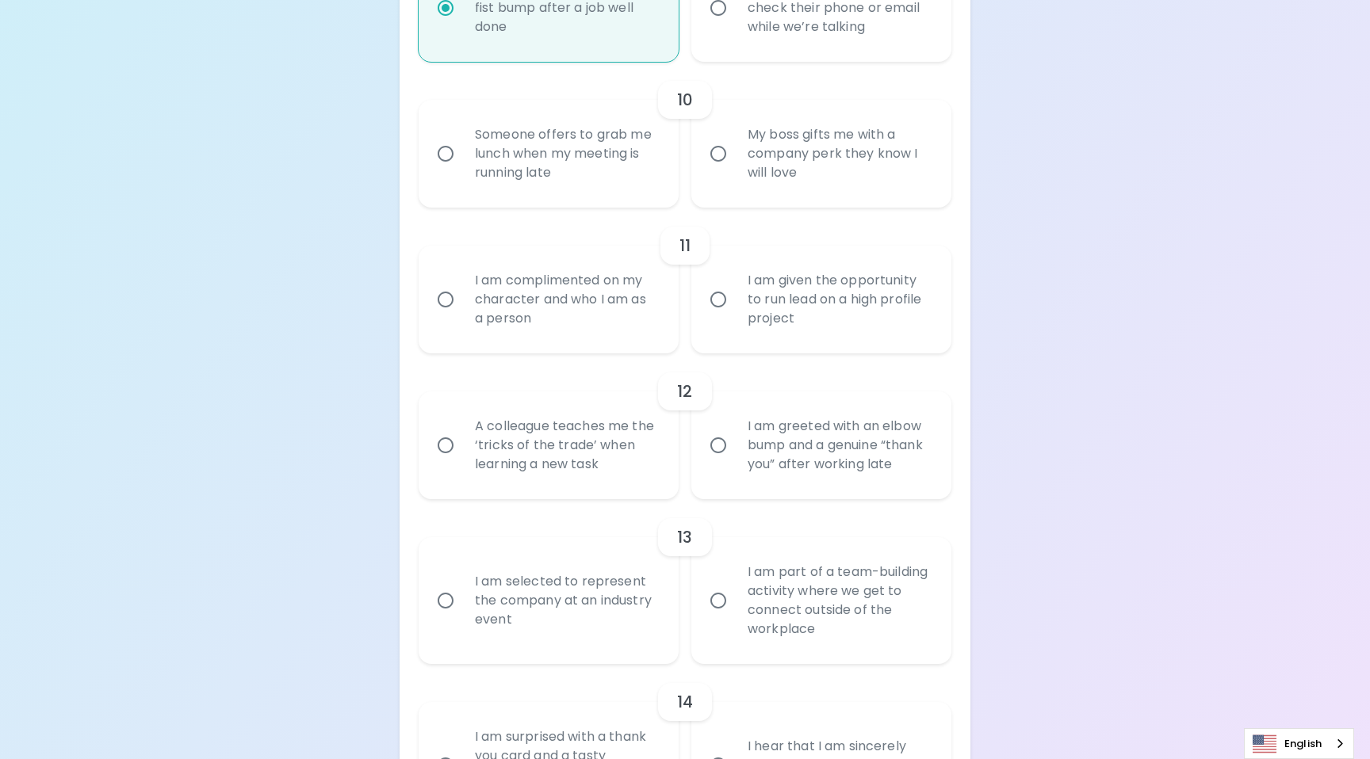
radio input "false"
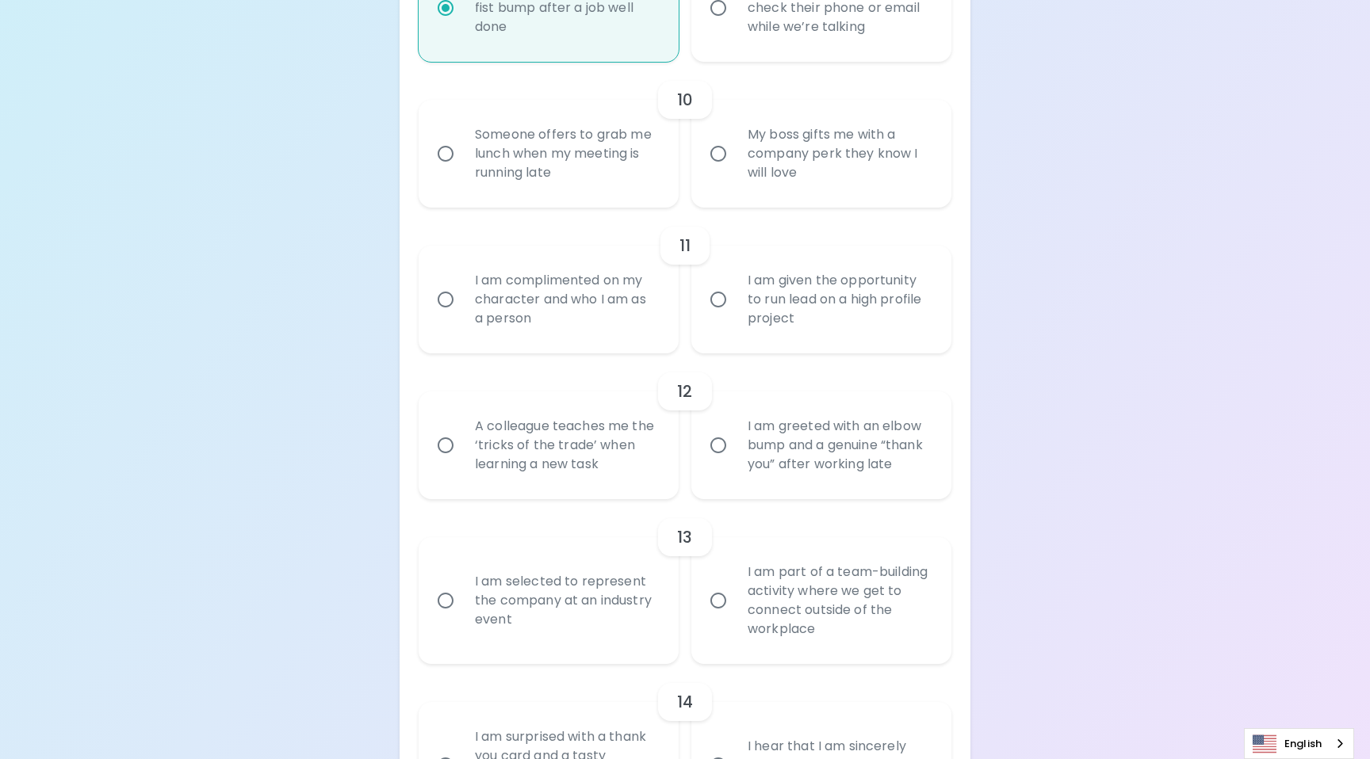
radio input "false"
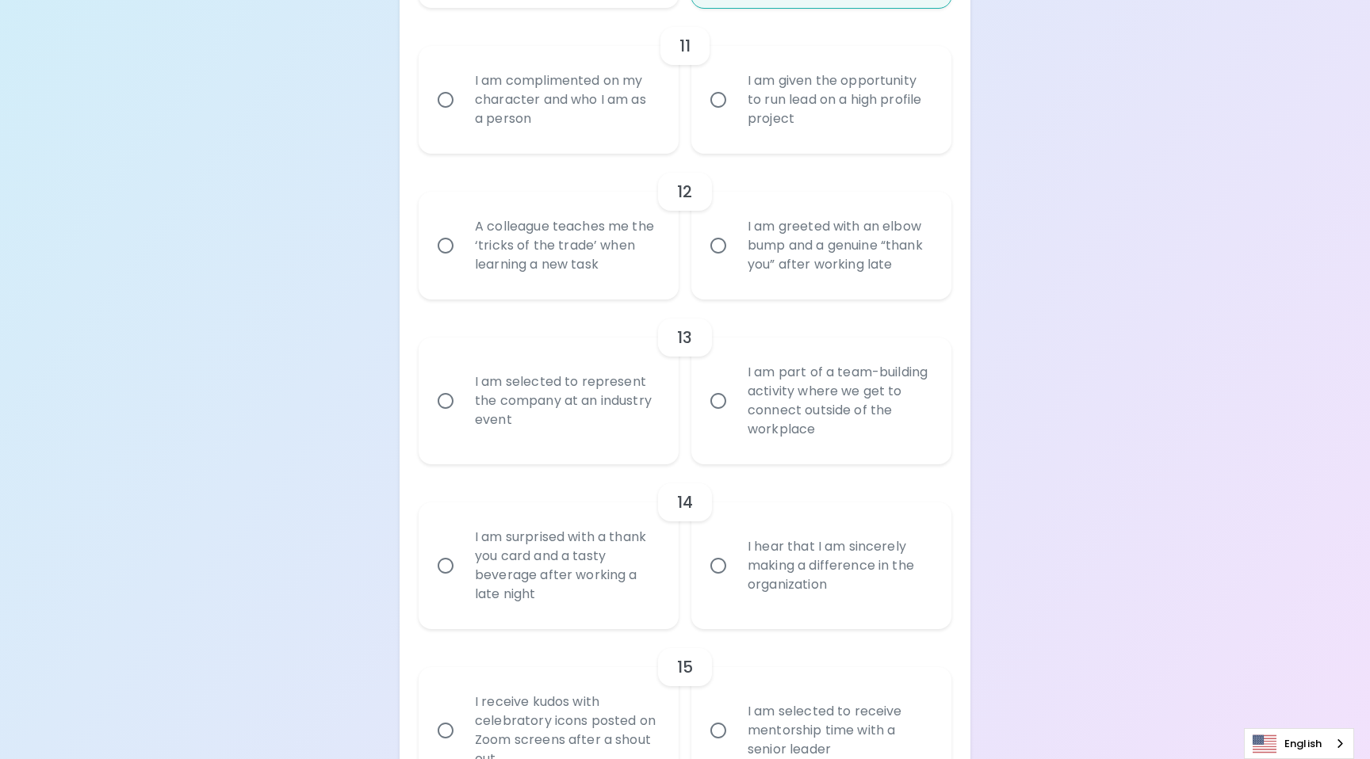
scroll to position [1869, 0]
click at [598, 273] on div "A colleague teaches me the ‘tricks of the trade’ when learning a new task" at bounding box center [566, 244] width 208 height 95
click at [462, 262] on input "A colleague teaches me the ‘tricks of the trade’ when learning a new task" at bounding box center [445, 244] width 33 height 33
radio input "false"
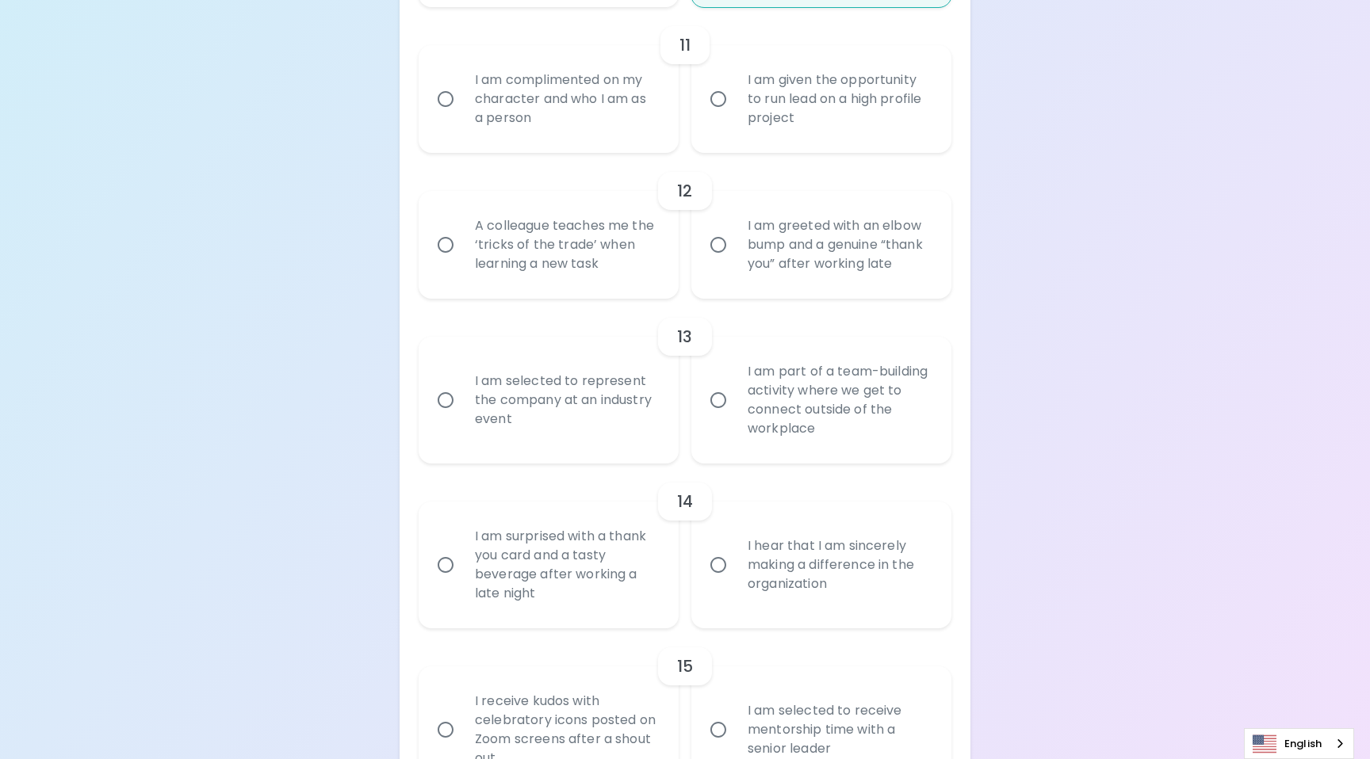
radio input "false"
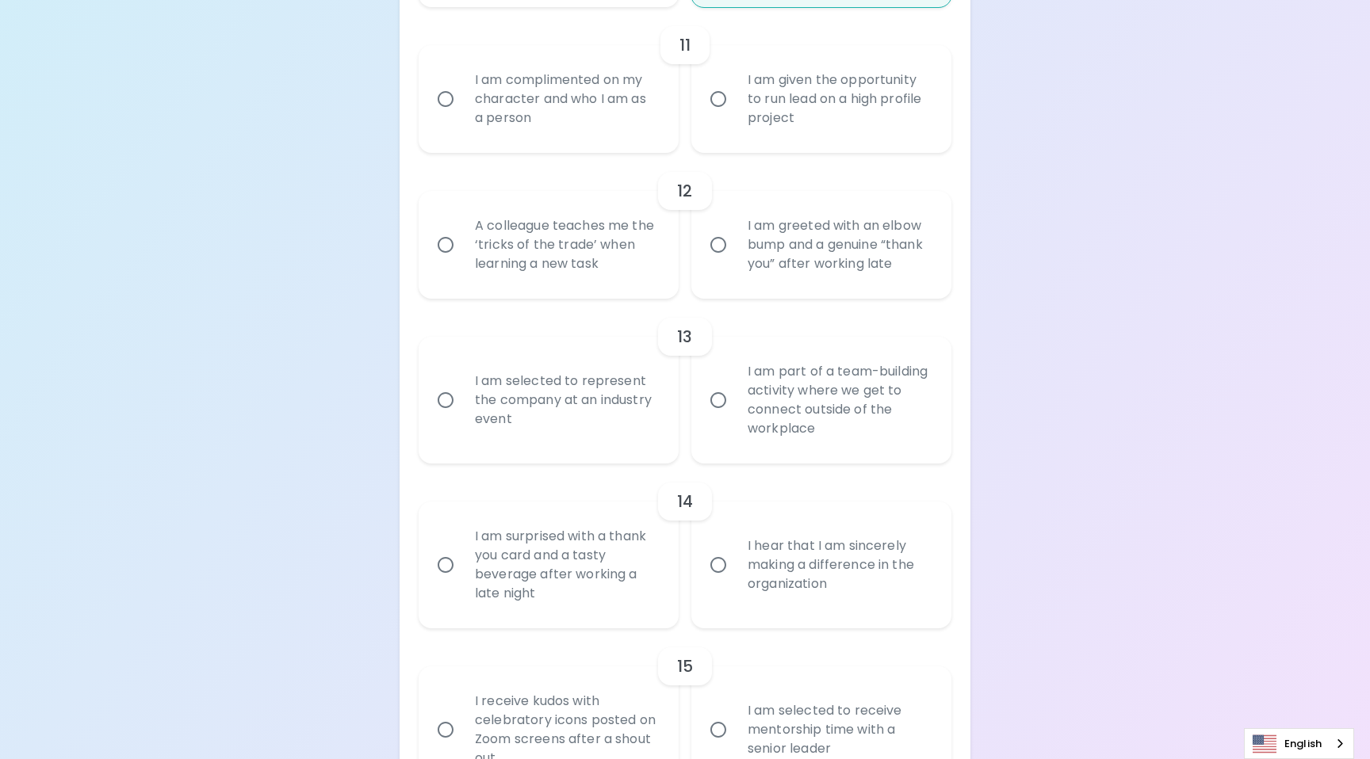
radio input "false"
radio input "true"
radio input "false"
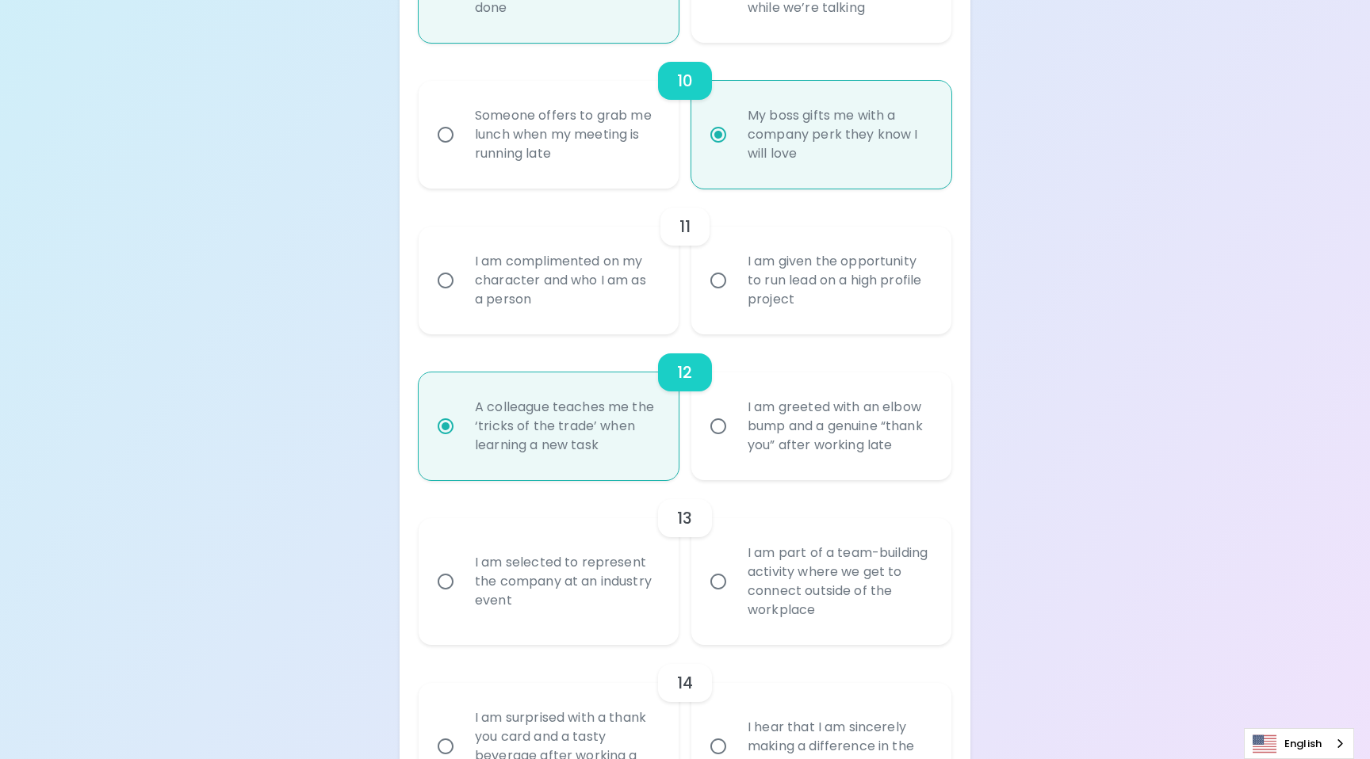
scroll to position [1673, 0]
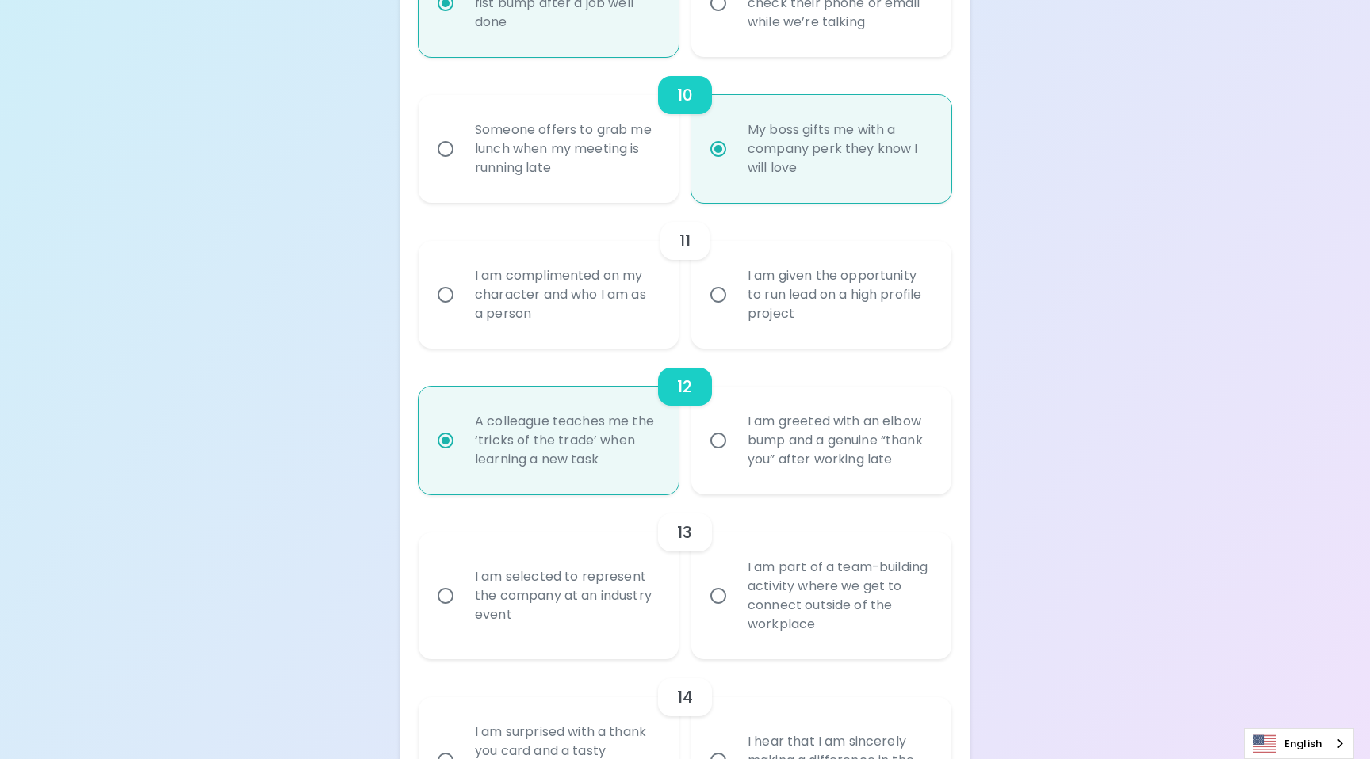
click at [543, 306] on div "I am complimented on my character and who I am as a person" at bounding box center [566, 294] width 208 height 95
click at [462, 306] on input "I am complimented on my character and who I am as a person" at bounding box center [445, 294] width 33 height 33
radio input "false"
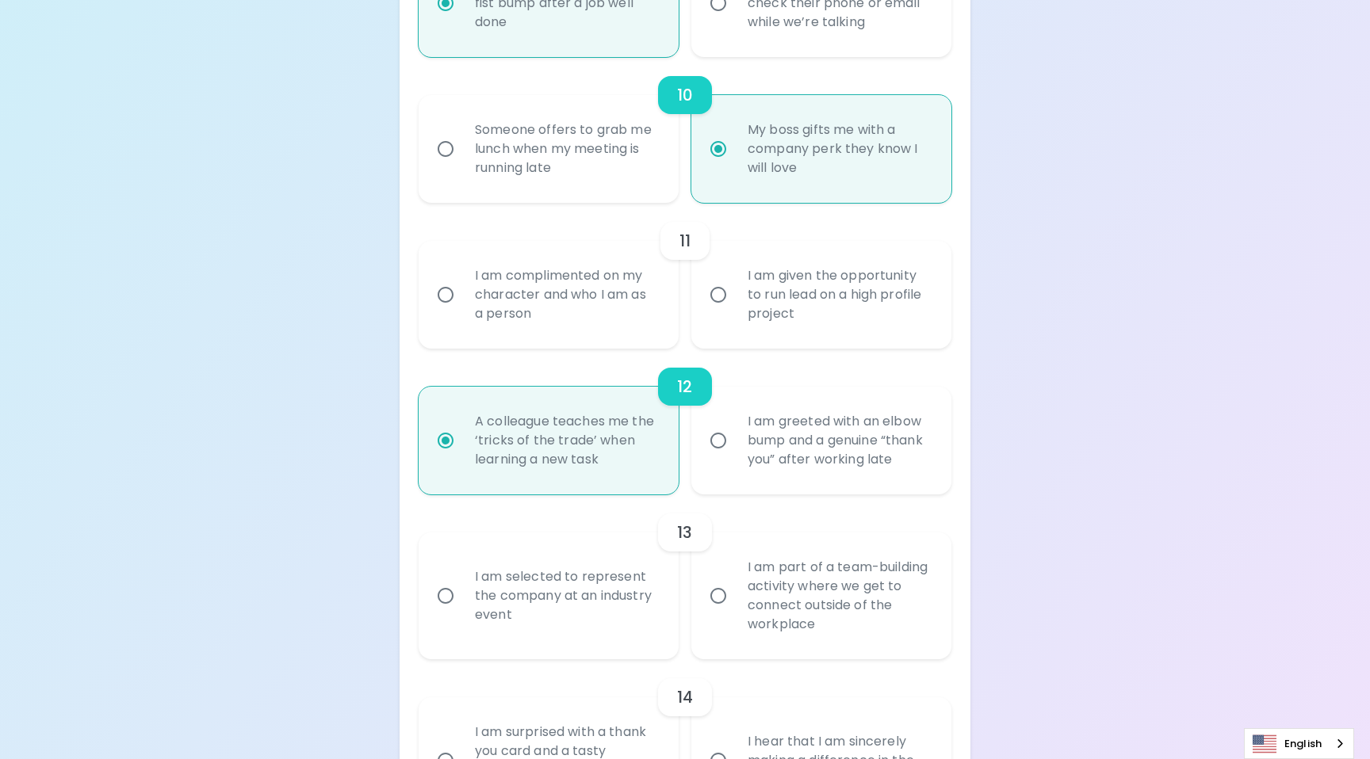
radio input "false"
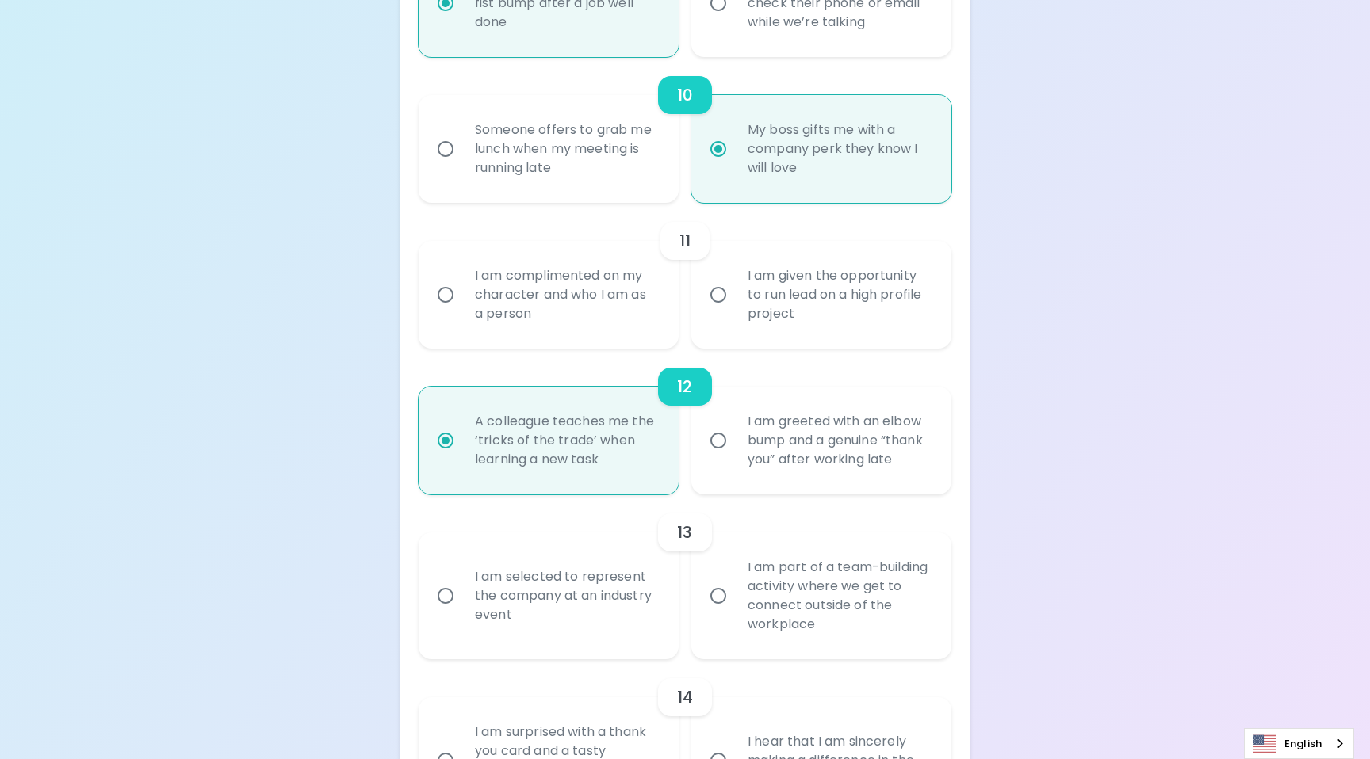
radio input "false"
radio input "true"
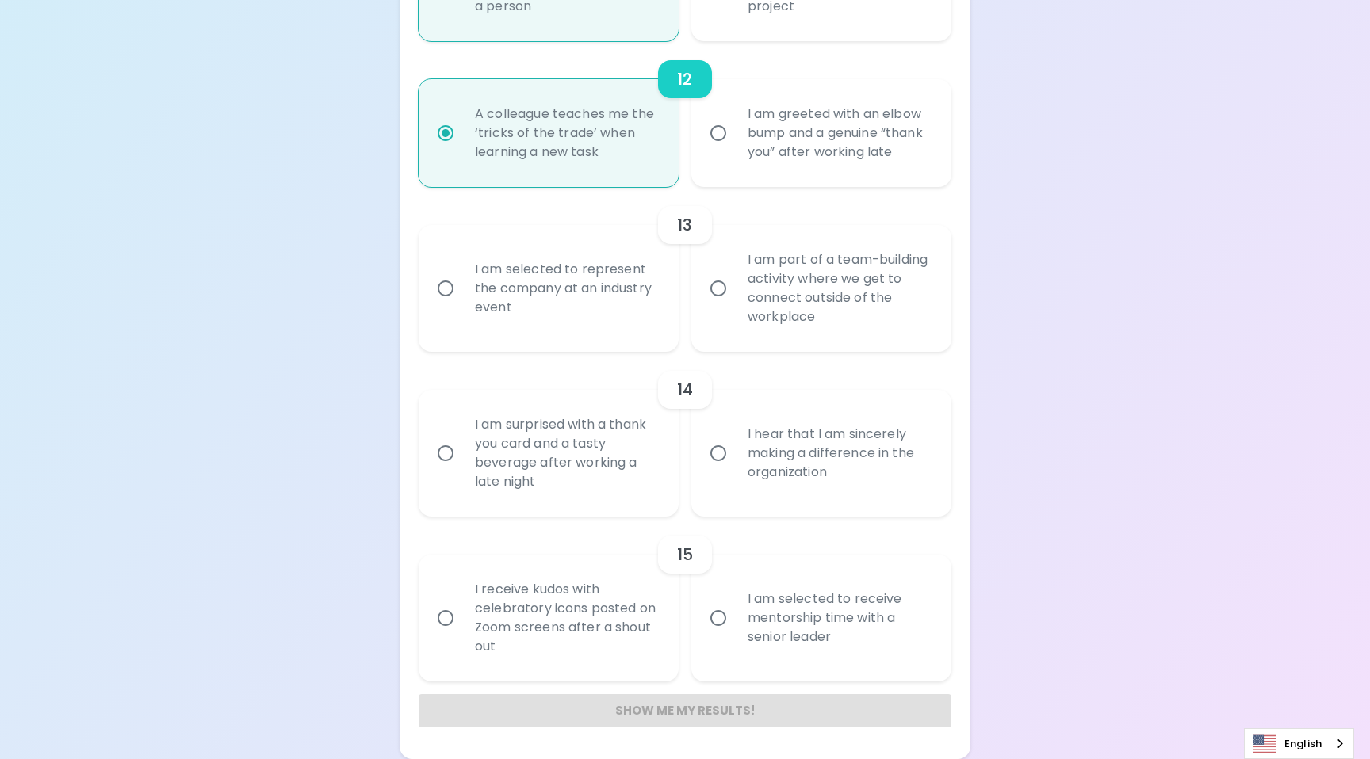
scroll to position [2000, 0]
click at [804, 612] on div "I am selected to receive mentorship time with a senior leader" at bounding box center [839, 618] width 208 height 95
click at [735, 612] on input "I am selected to receive mentorship time with a senior leader" at bounding box center [718, 618] width 33 height 33
radio input "false"
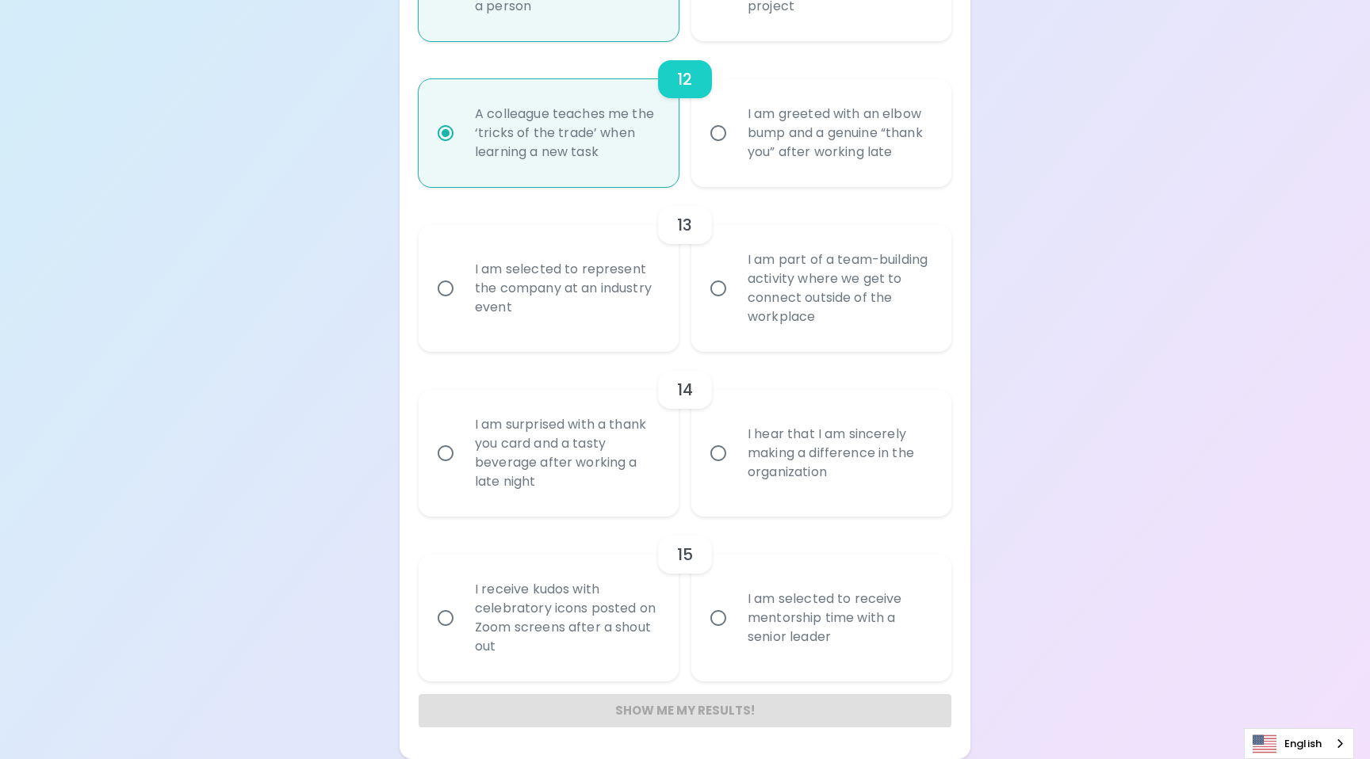
radio input "false"
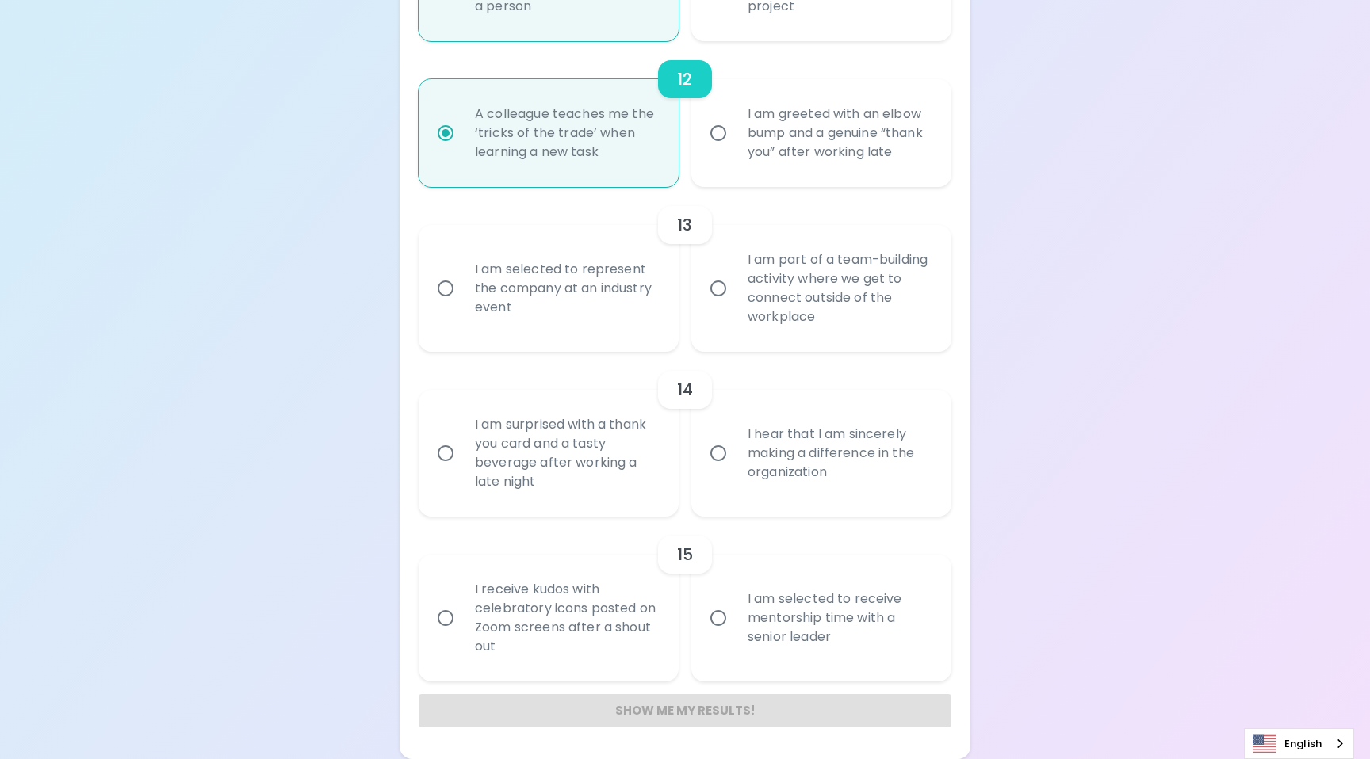
radio input "false"
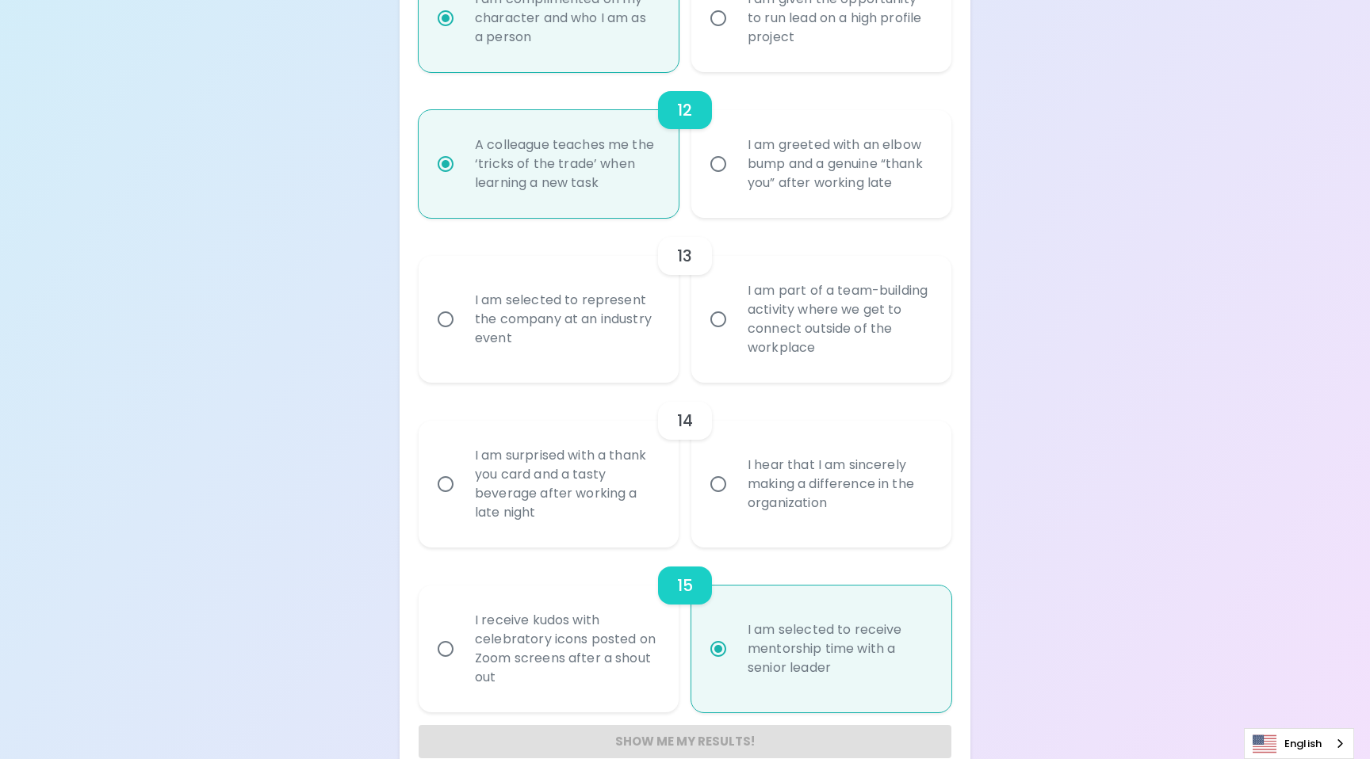
scroll to position [1957, 0]
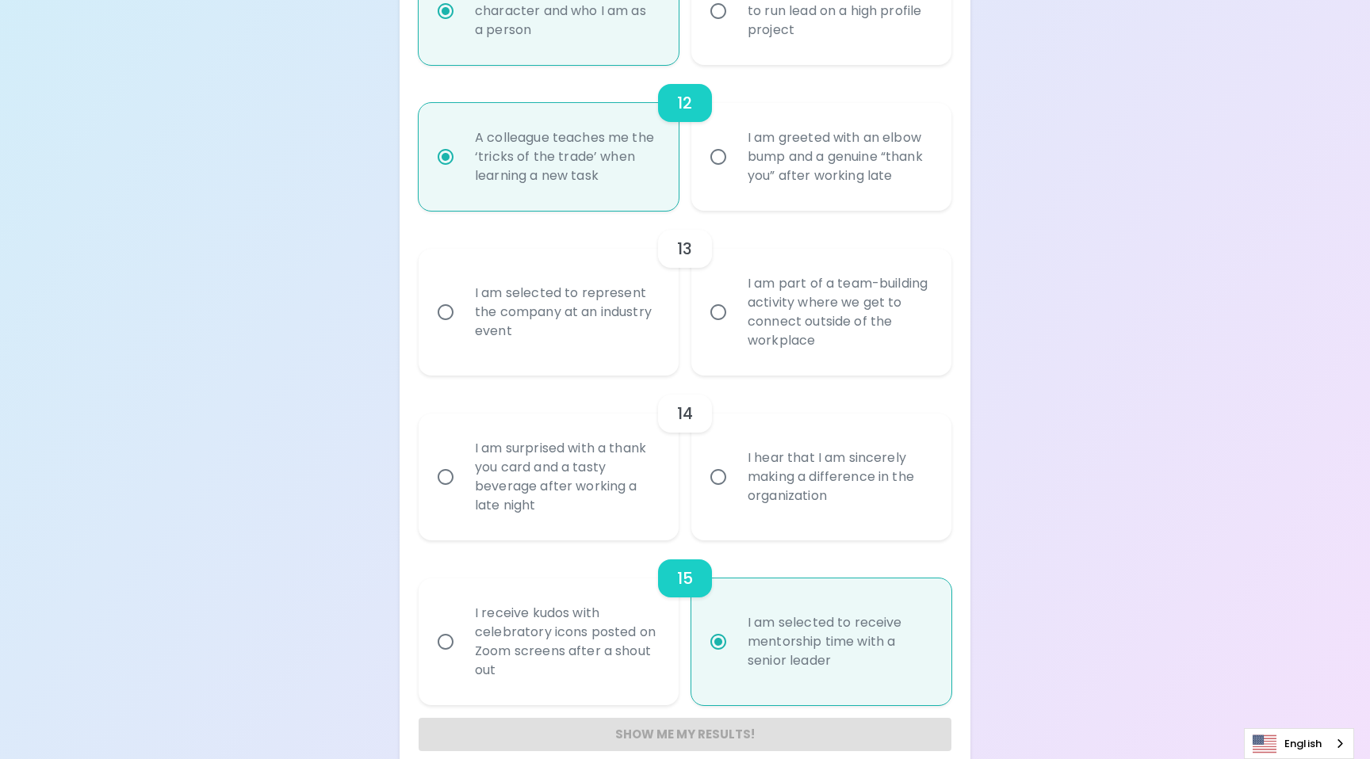
click at [823, 494] on div "I hear that I am sincerely making a difference in the organization" at bounding box center [839, 477] width 208 height 95
click at [735, 494] on input "I hear that I am sincerely making a difference in the organization" at bounding box center [718, 477] width 33 height 33
radio input "false"
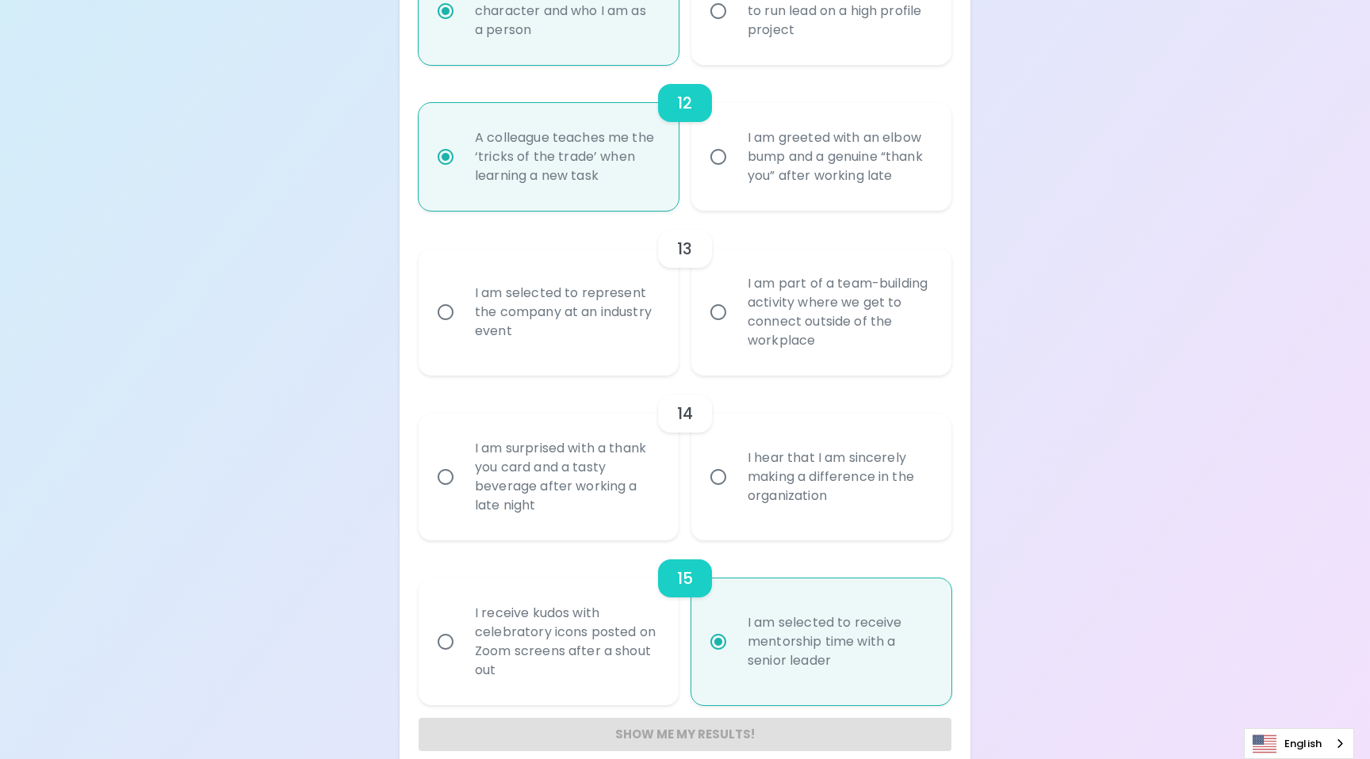
radio input "false"
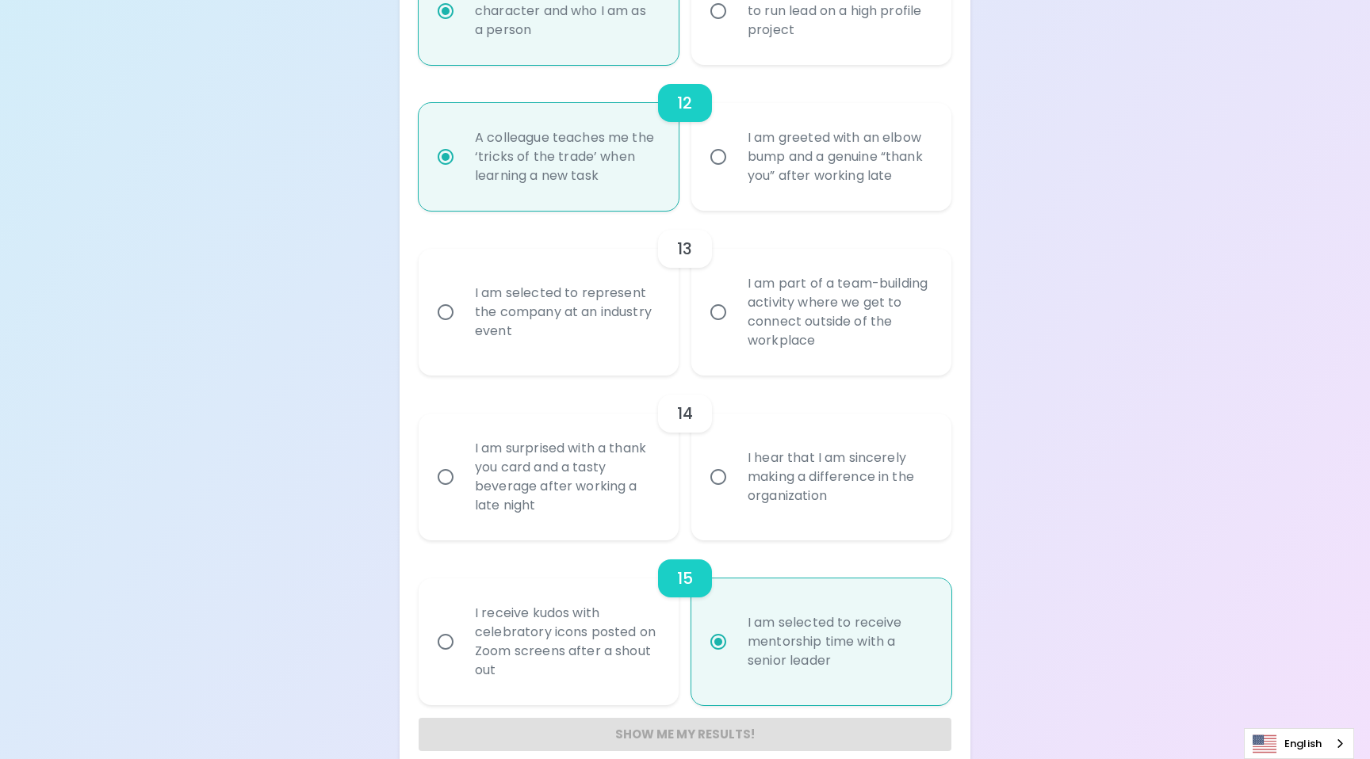
radio input "false"
radio input "true"
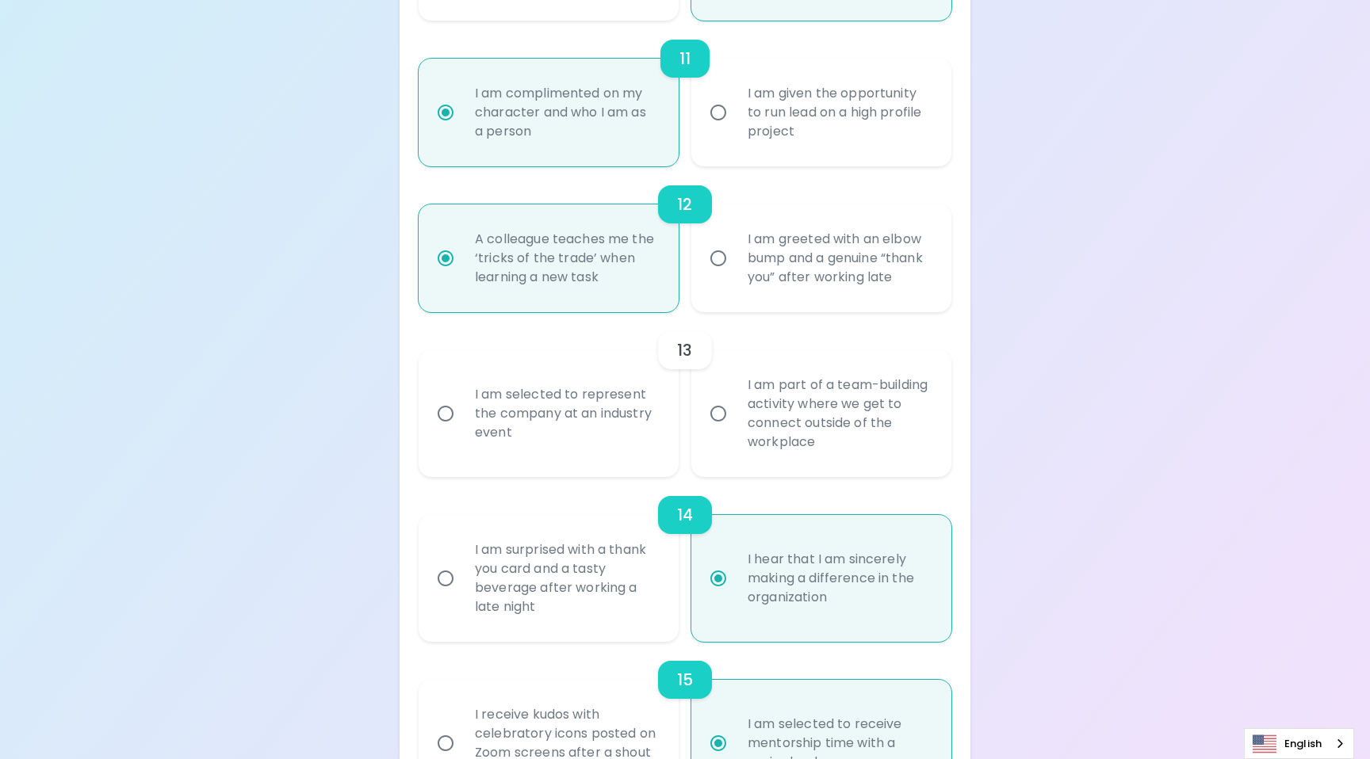
scroll to position [1860, 0]
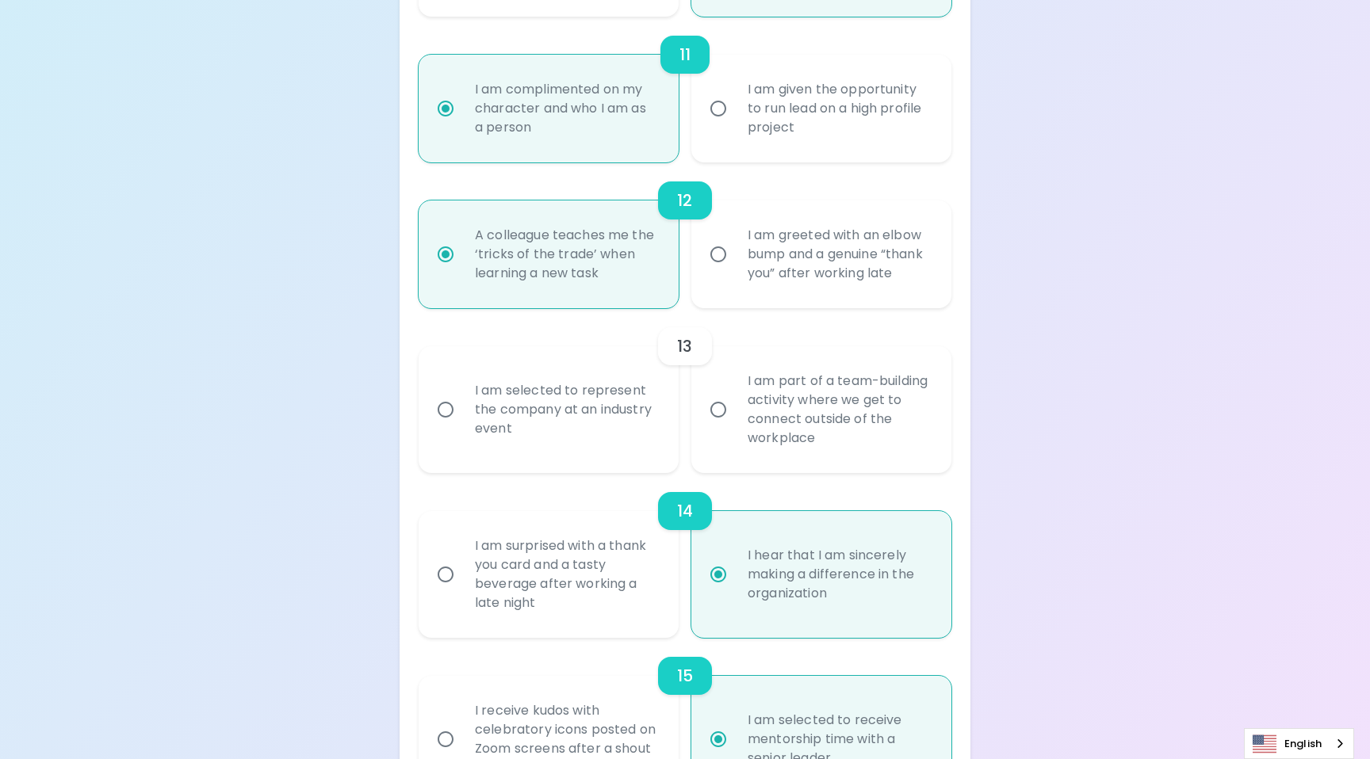
click at [845, 411] on div "I am part of a team-building activity where we get to connect outside of the wo…" at bounding box center [839, 410] width 208 height 114
click at [735, 411] on input "I am part of a team-building activity where we get to connect outside of the wo…" at bounding box center [718, 409] width 33 height 33
radio input "false"
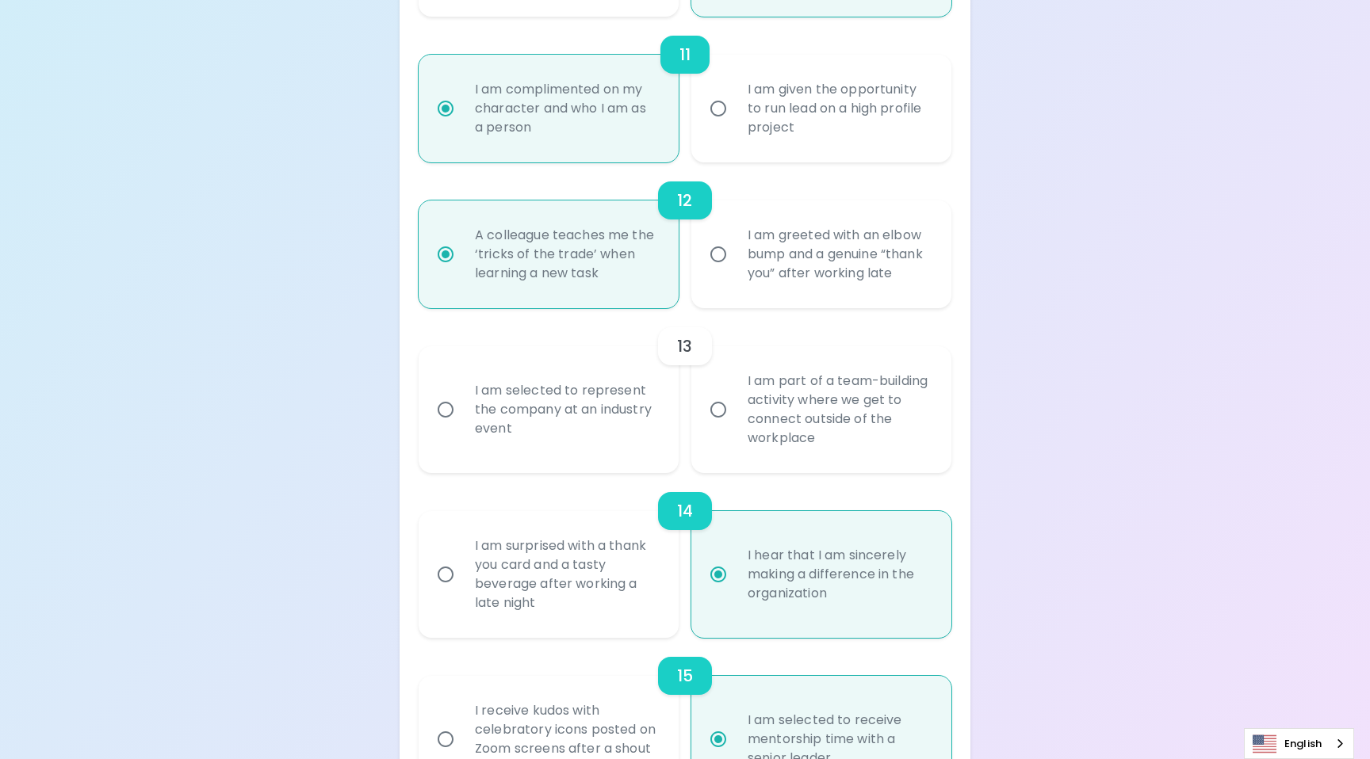
radio input "false"
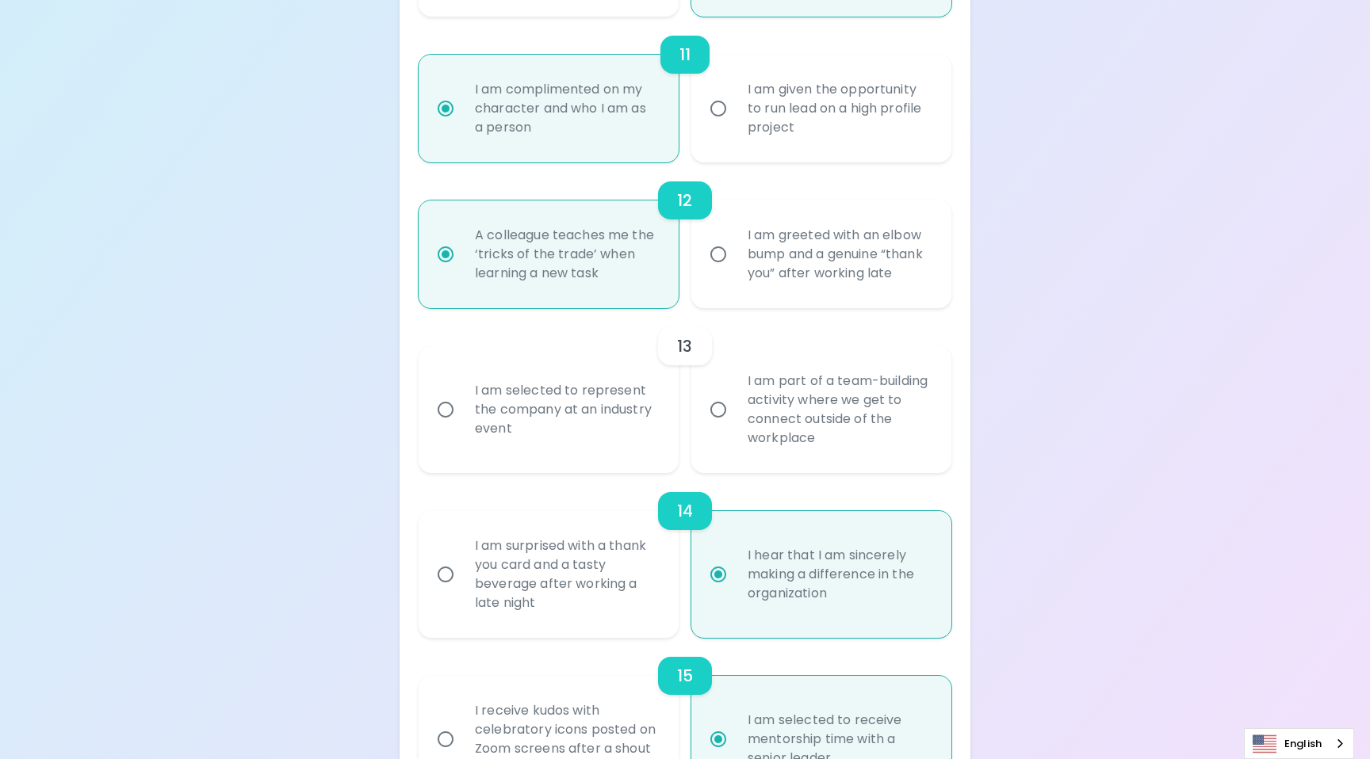
radio input "false"
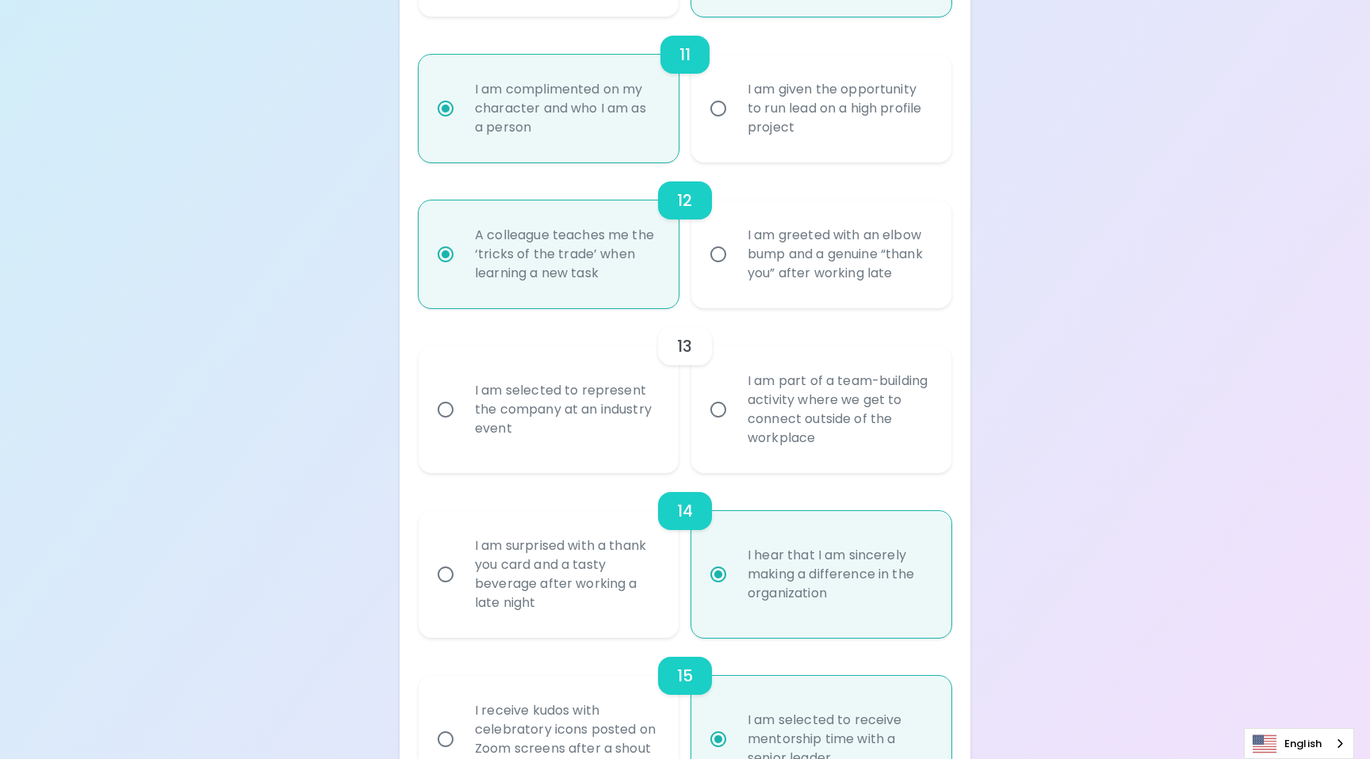
radio input "false"
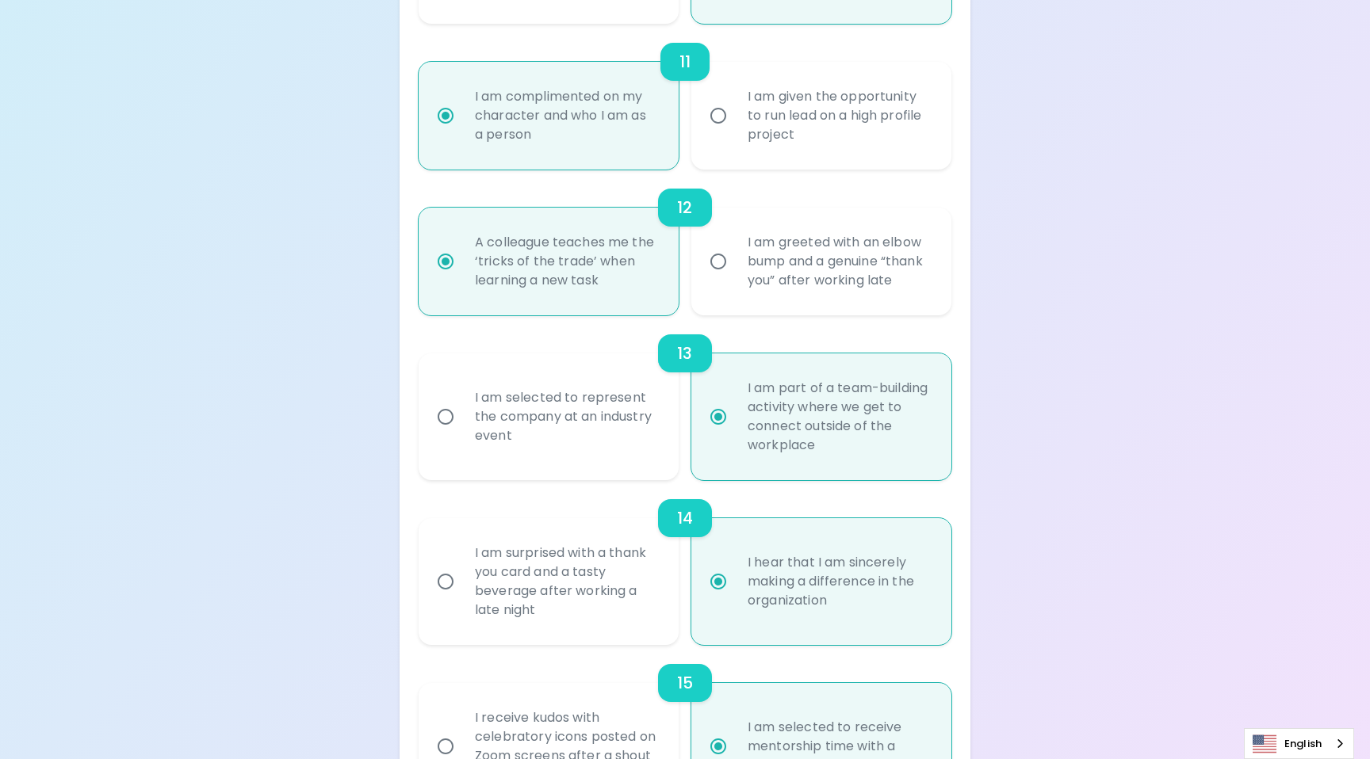
scroll to position [2000, 0]
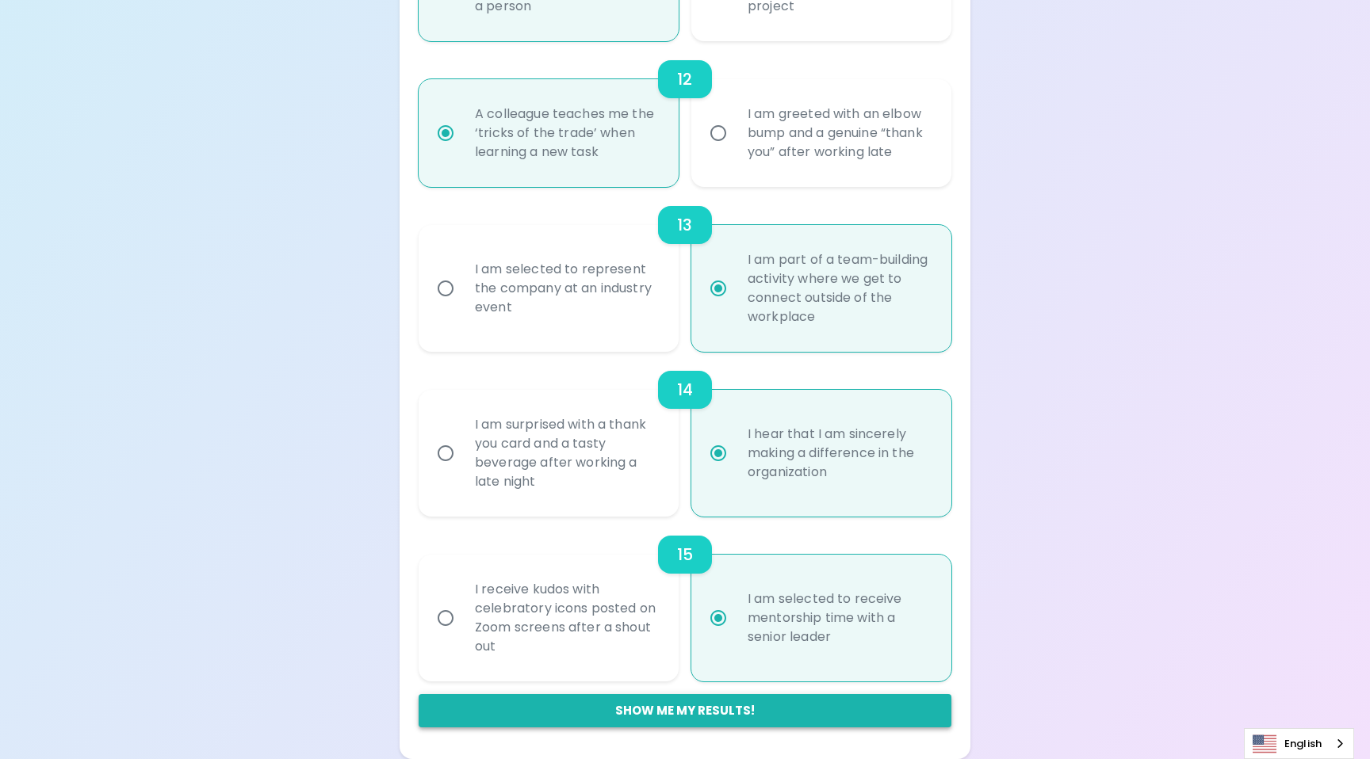
click at [607, 716] on button "Show me my results!" at bounding box center [685, 710] width 533 height 33
radio input "false"
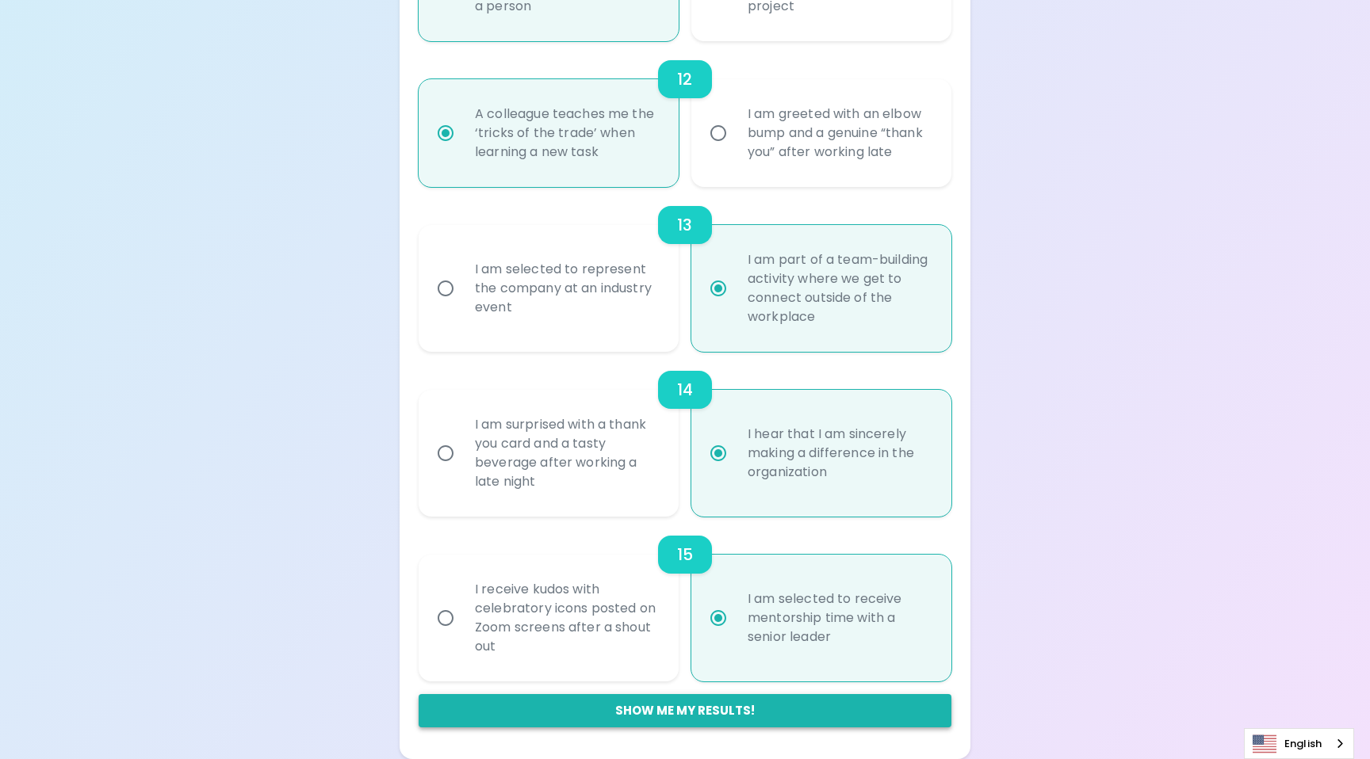
radio input "false"
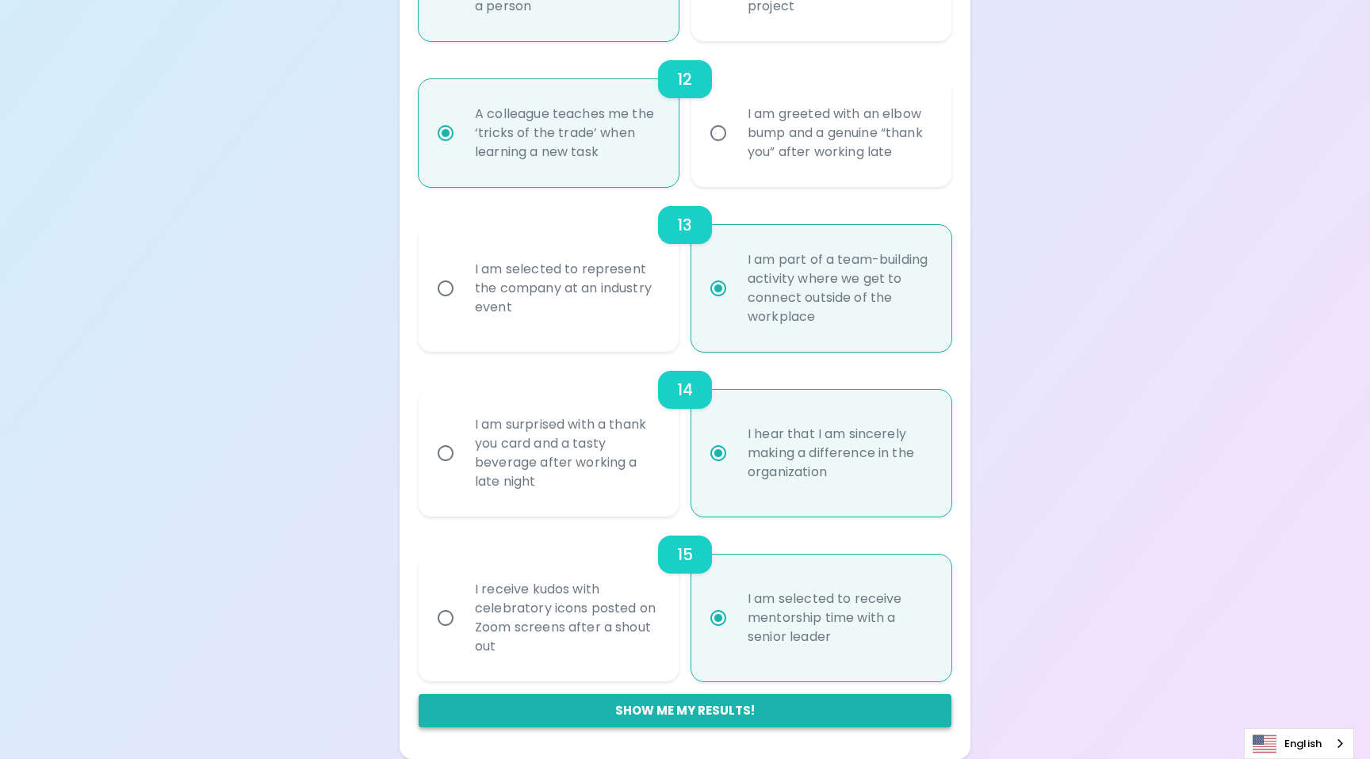
radio input "false"
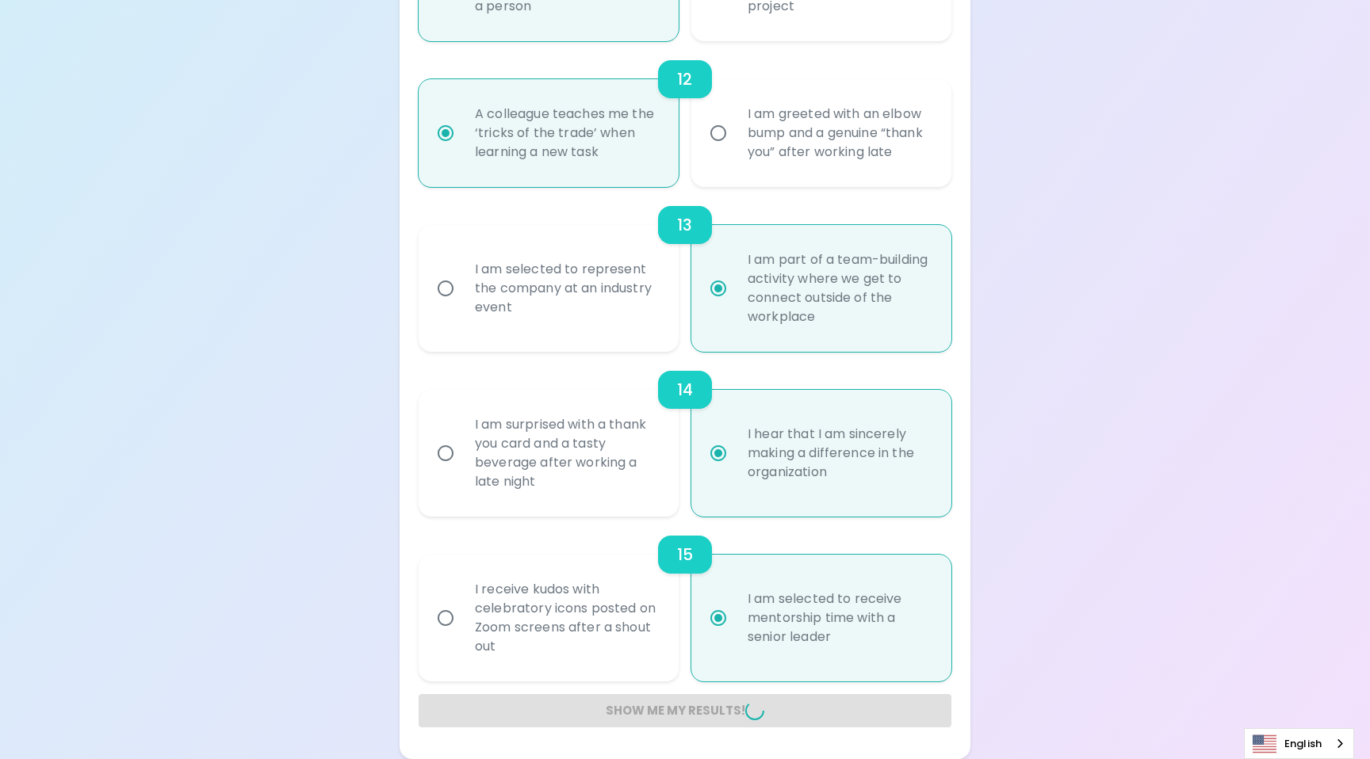
radio input "false"
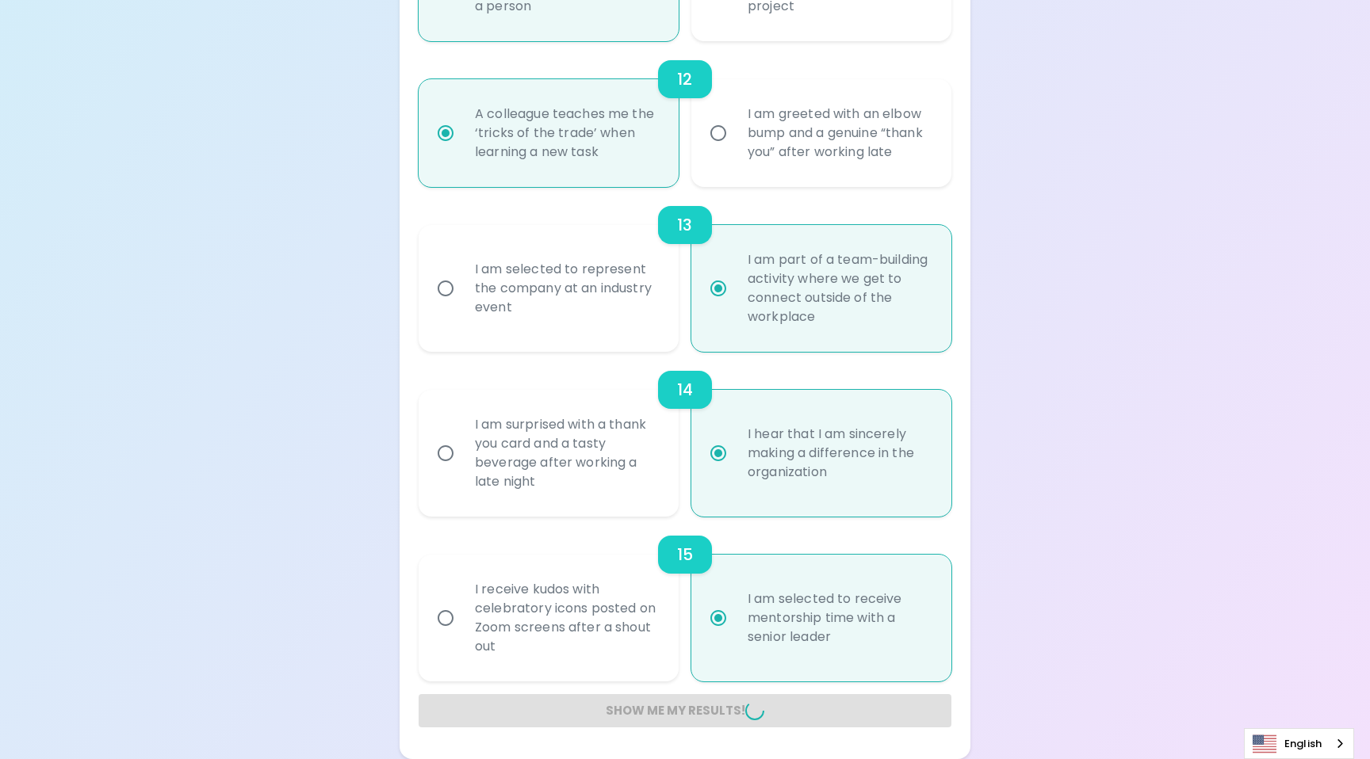
radio input "false"
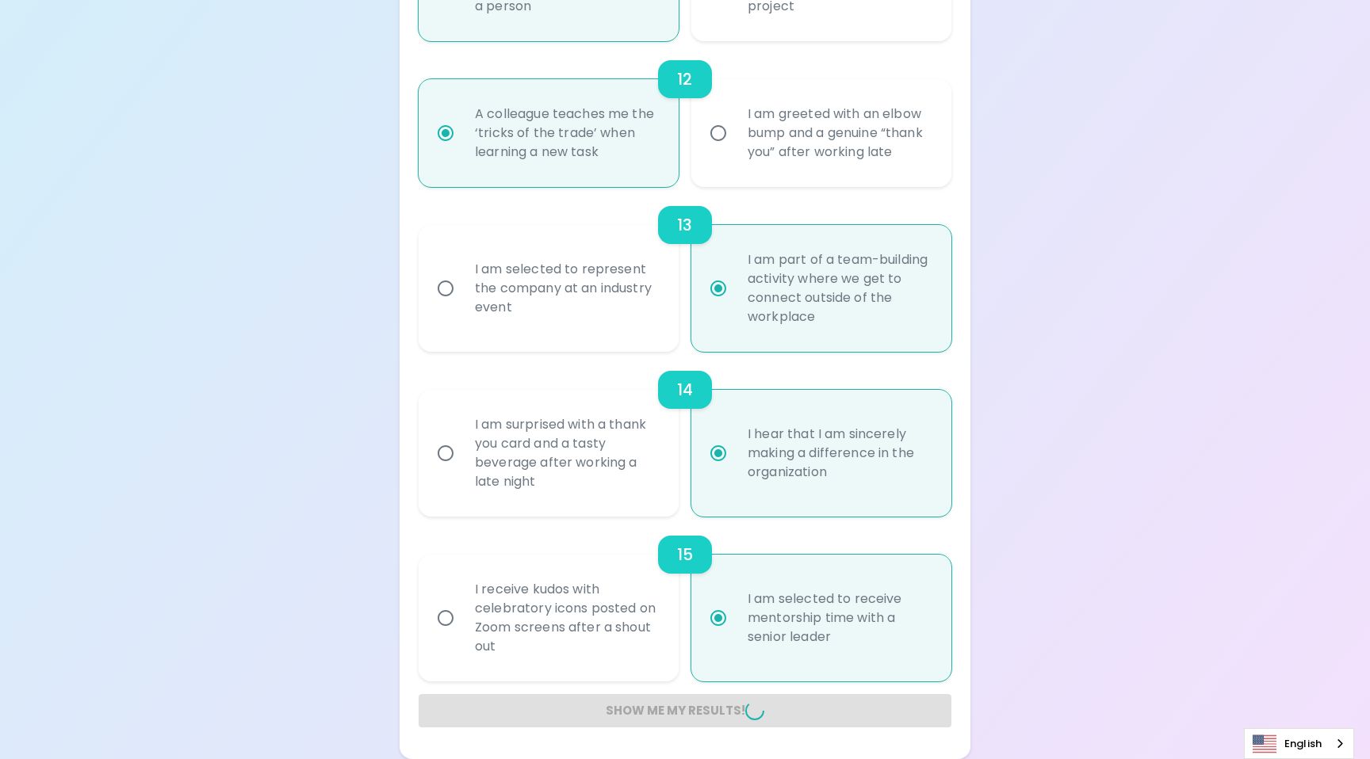
radio input "false"
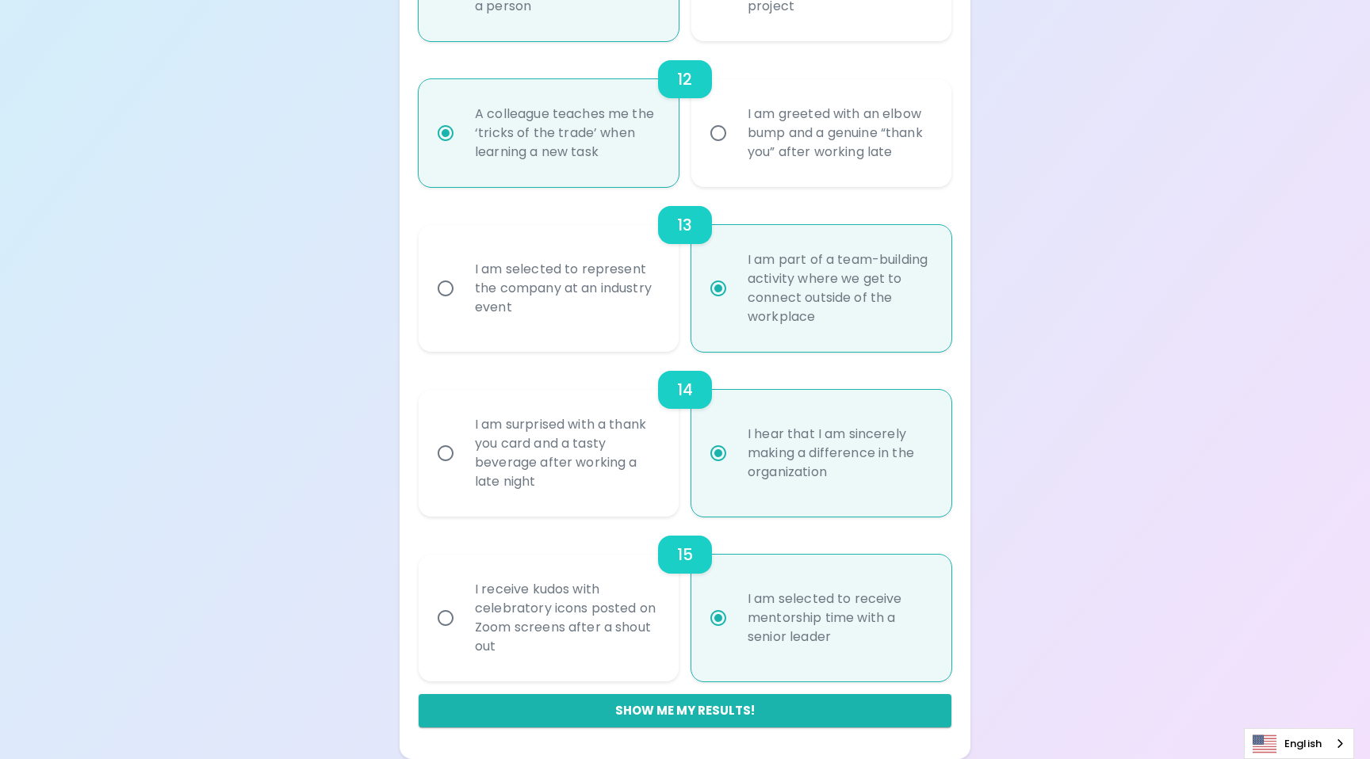
scroll to position [350, 0]
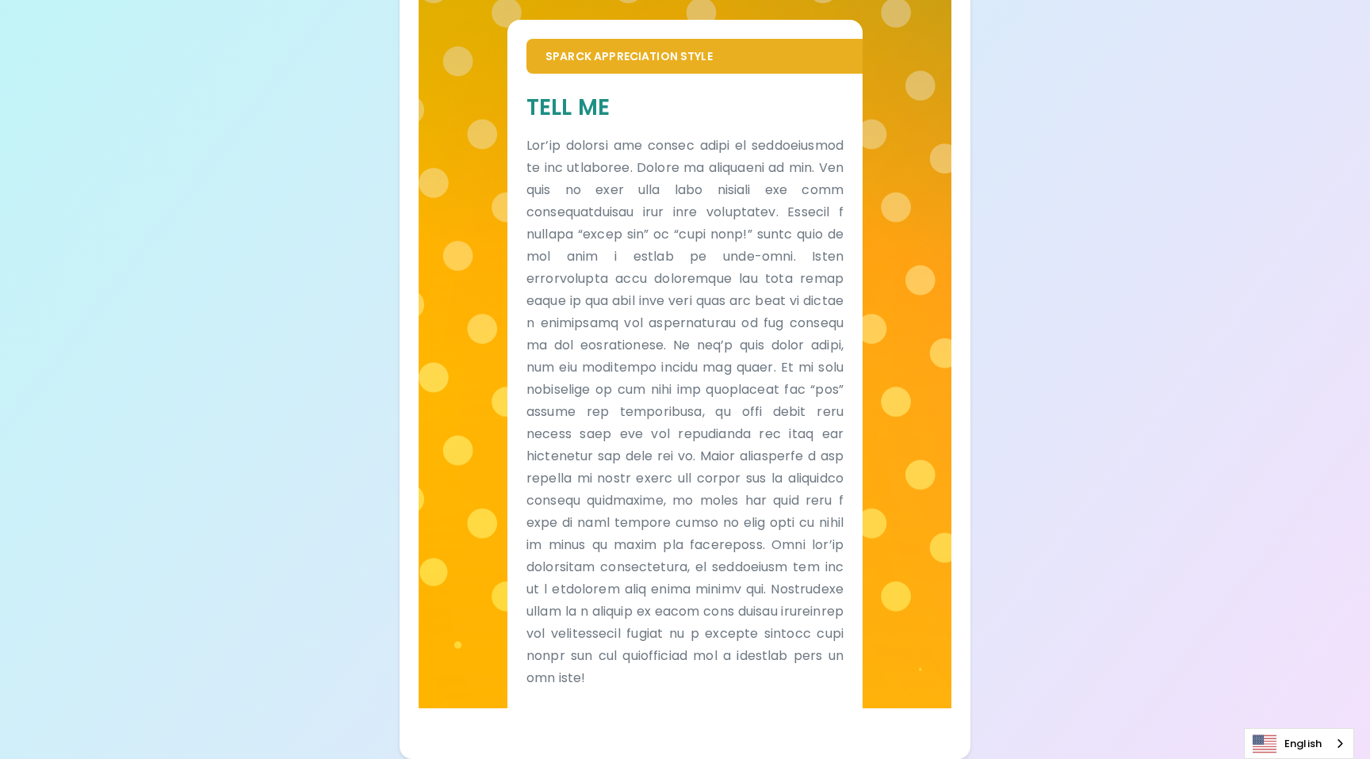
click at [756, 367] on p at bounding box center [684, 412] width 317 height 555
